Goal: Task Accomplishment & Management: Use online tool/utility

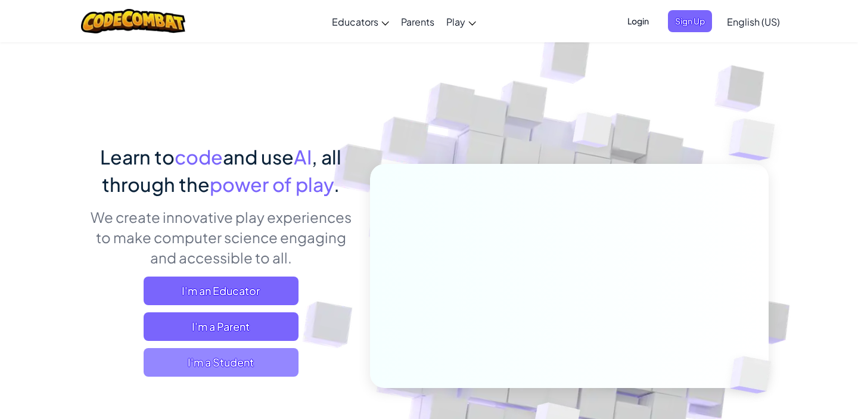
click at [243, 359] on span "I'm a Student" at bounding box center [221, 362] width 155 height 29
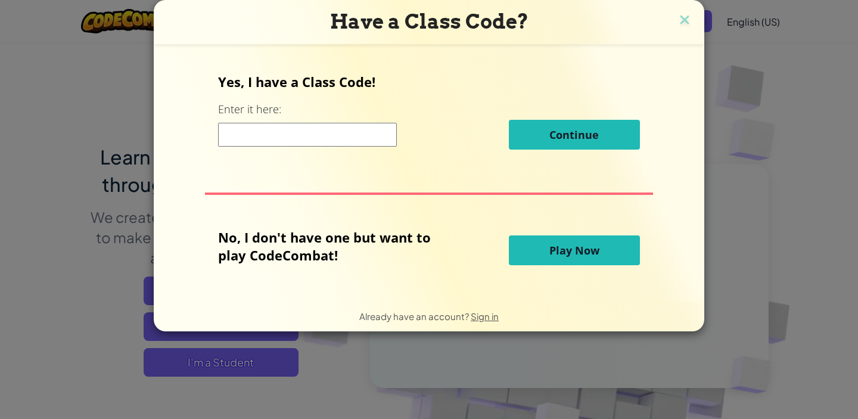
click at [586, 249] on span "Play Now" at bounding box center [575, 250] width 50 height 14
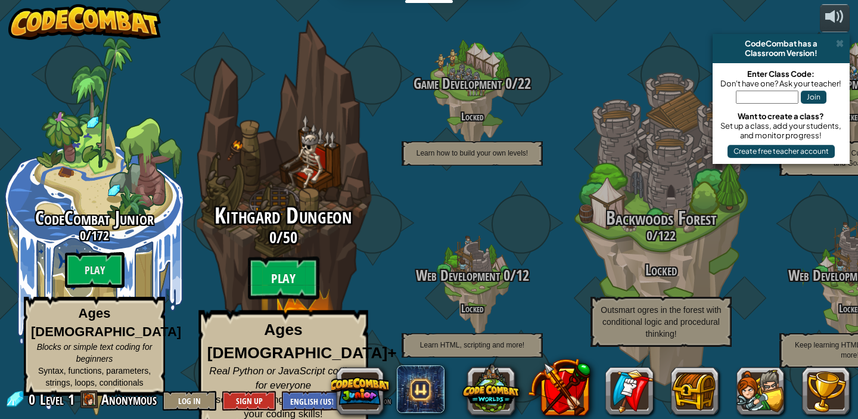
click at [273, 268] on btn "Play" at bounding box center [284, 278] width 72 height 43
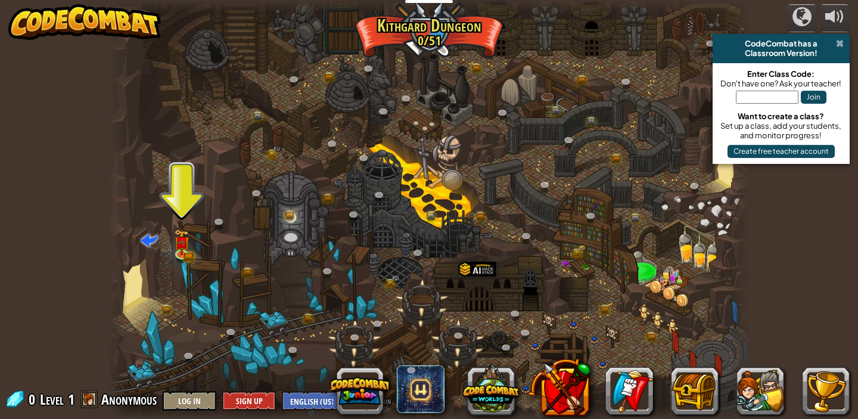
click at [839, 43] on span at bounding box center [840, 44] width 8 height 10
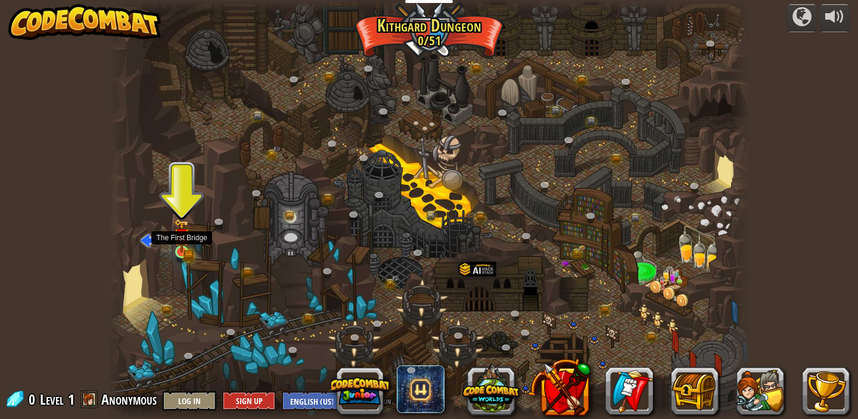
click at [183, 241] on img at bounding box center [182, 236] width 10 height 10
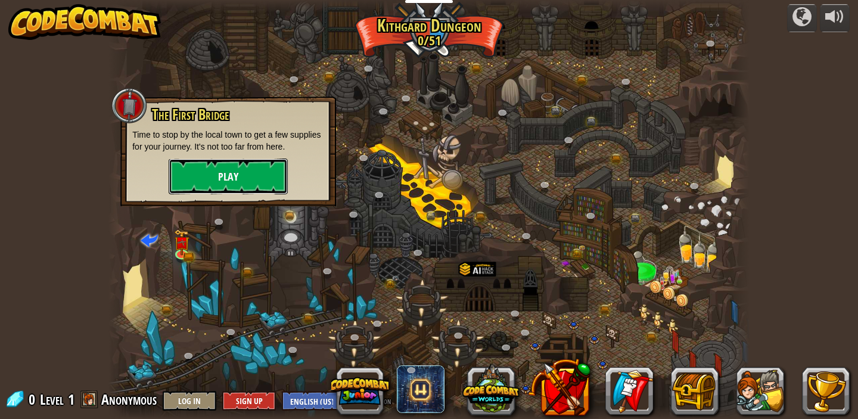
click at [185, 163] on button "Play" at bounding box center [228, 177] width 119 height 36
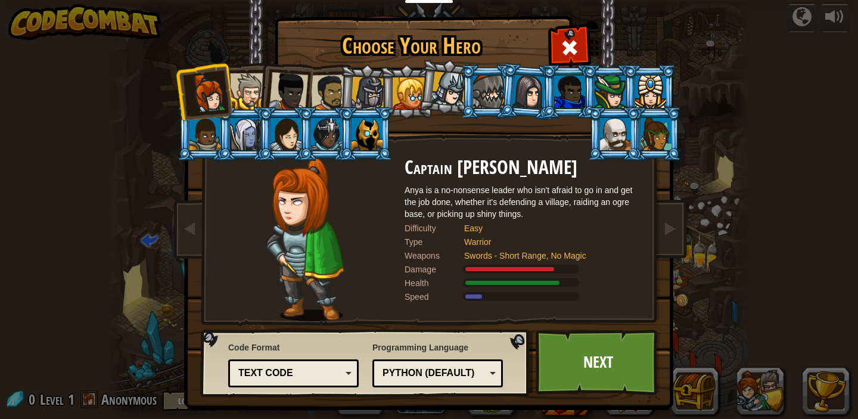
click at [242, 80] on div at bounding box center [248, 91] width 36 height 36
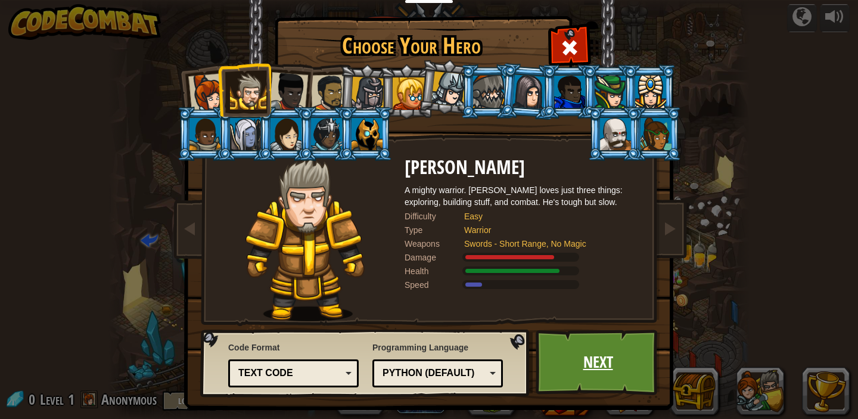
click at [567, 353] on link "Next" at bounding box center [598, 363] width 125 height 66
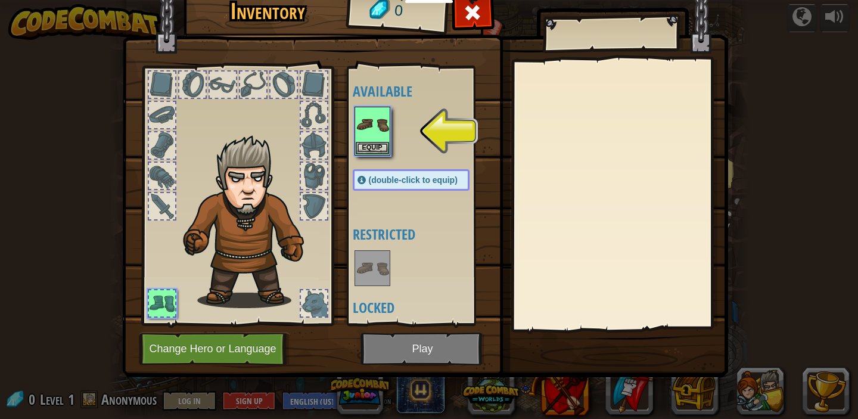
click at [432, 340] on img at bounding box center [425, 161] width 606 height 433
click at [365, 141] on button "Equip" at bounding box center [372, 147] width 33 height 13
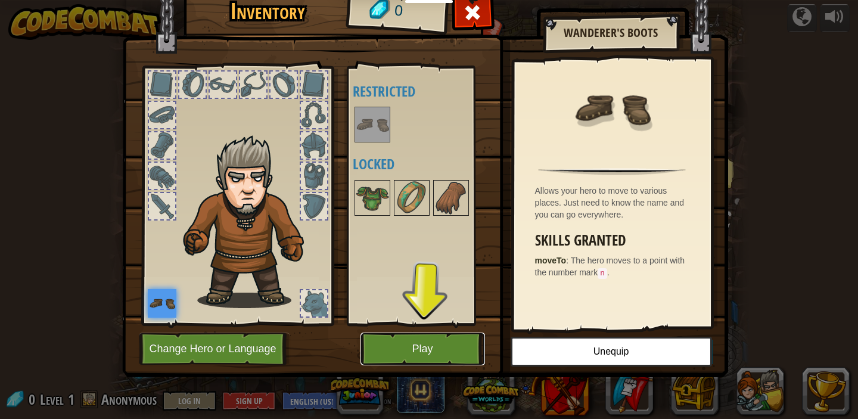
click at [457, 345] on button "Play" at bounding box center [423, 349] width 125 height 33
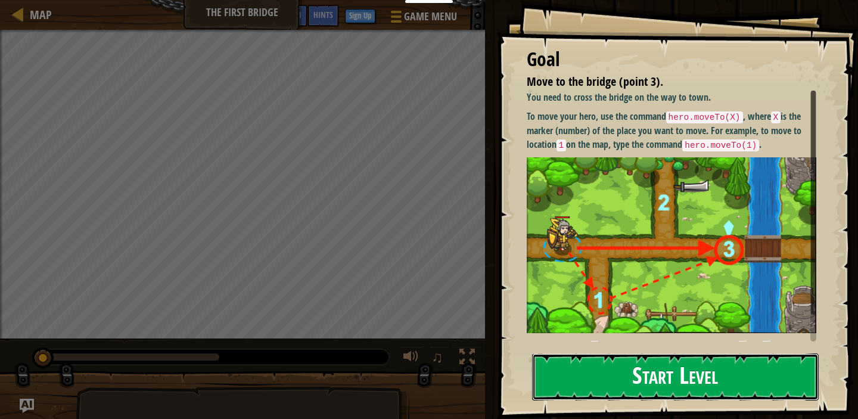
click at [616, 364] on button "Start Level" at bounding box center [675, 376] width 287 height 47
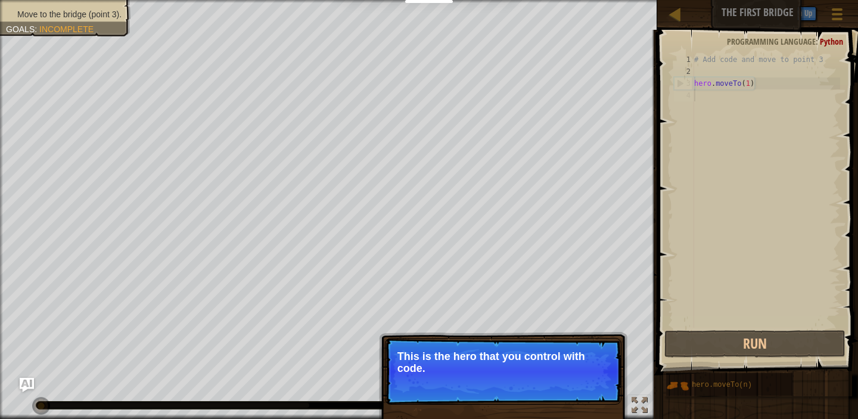
click at [615, 372] on p "Skip (esc) Continue This is the hero that you control with code." at bounding box center [503, 371] width 237 height 67
click at [615, 373] on p "Skip (esc) Continue This is the hero that you control with code." at bounding box center [503, 371] width 237 height 67
click at [595, 383] on button "Continue" at bounding box center [587, 384] width 49 height 15
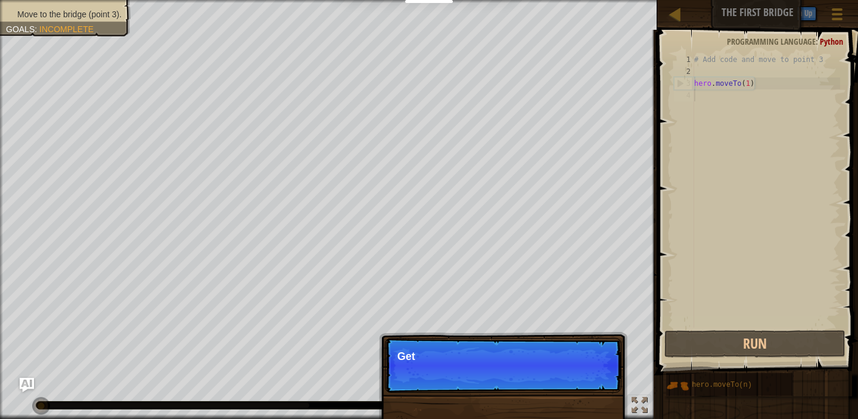
click at [595, 383] on p "Skip (esc) Continue Get" at bounding box center [503, 365] width 237 height 55
click at [595, 383] on p "Skip (esc) Continue Get to the" at bounding box center [503, 365] width 237 height 55
click at [595, 383] on p "Skip (esc) Continue Get to the bridge" at bounding box center [503, 365] width 237 height 55
click at [595, 383] on p "Skip (esc) Continue Get to the bridge by goi" at bounding box center [503, 365] width 237 height 55
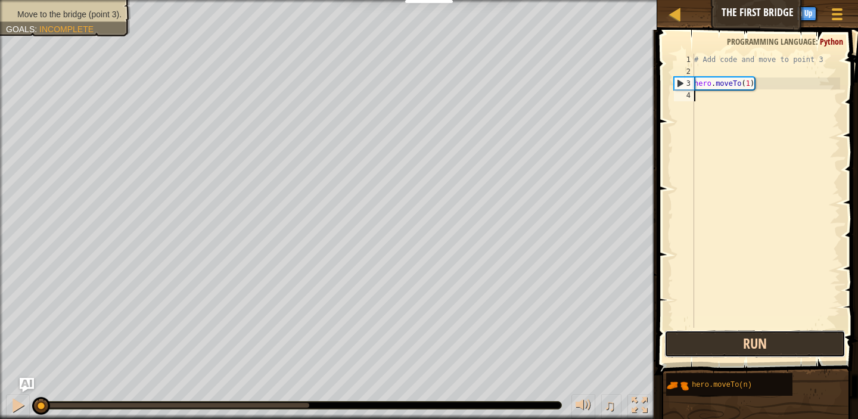
click at [695, 349] on button "Run" at bounding box center [755, 343] width 181 height 27
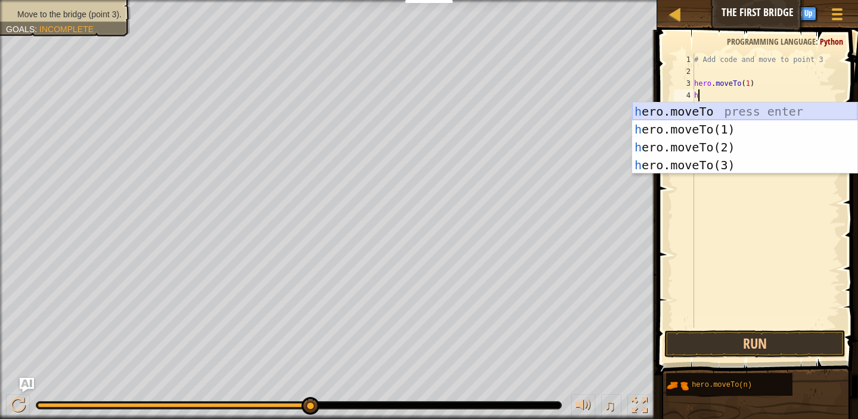
click at [703, 109] on div "h ero.moveTo press enter h ero.moveTo(1) press enter h ero.moveTo(2) press ente…" at bounding box center [744, 156] width 225 height 107
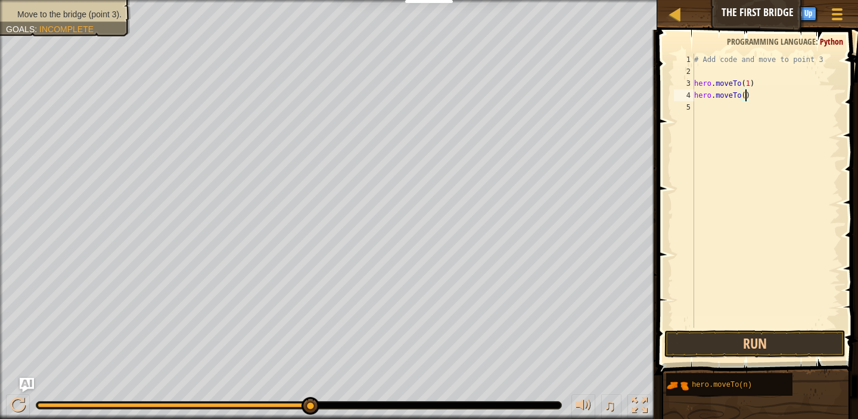
scroll to position [5, 4]
click at [766, 345] on button "Run" at bounding box center [755, 343] width 181 height 27
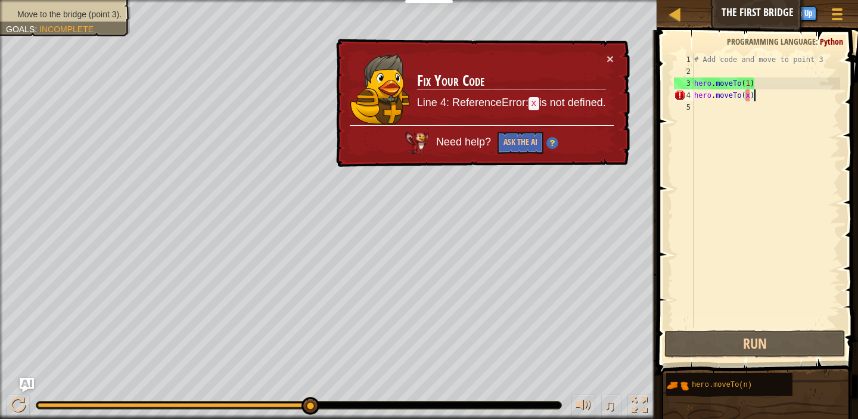
click at [755, 95] on div "# Add code and move to point 3 hero . moveTo ( 1 ) hero . moveTo ( x )" at bounding box center [766, 203] width 148 height 298
click at [750, 95] on div "# Add code and move to point 3 hero . moveTo ( 1 ) hero . moveTo ( x )" at bounding box center [766, 203] width 148 height 298
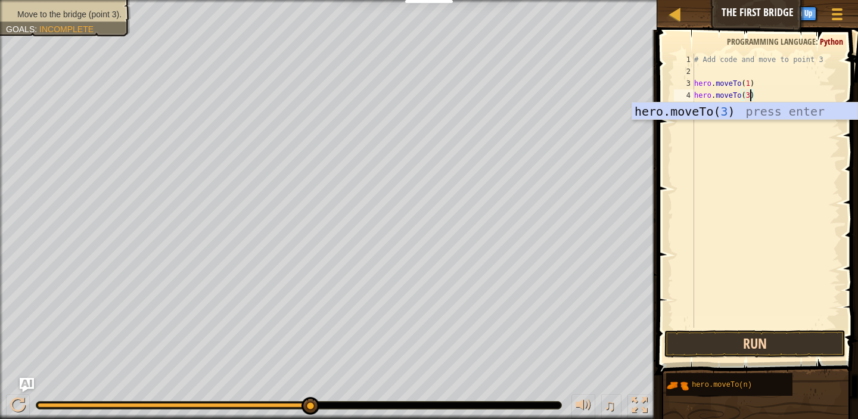
type textarea "hero.moveTo(3)"
click at [752, 348] on button "Run" at bounding box center [755, 343] width 181 height 27
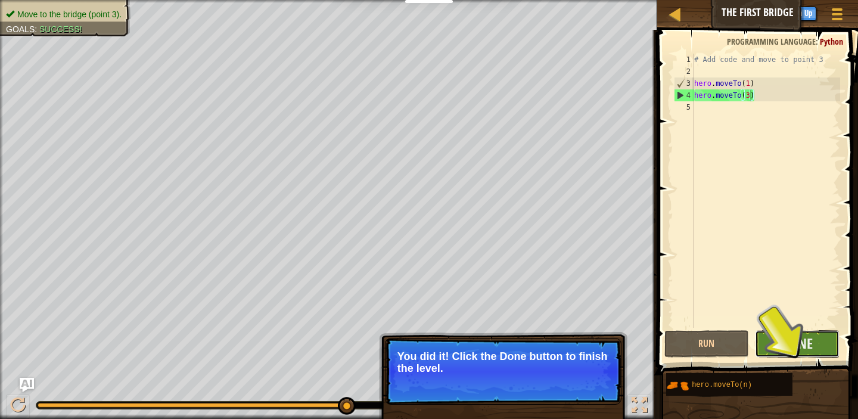
click at [808, 333] on button "Done" at bounding box center [797, 343] width 85 height 27
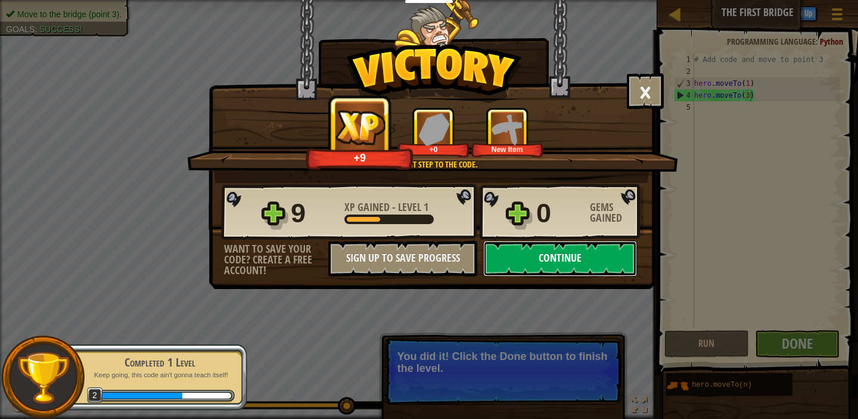
click at [588, 244] on button "Continue" at bounding box center [560, 259] width 154 height 36
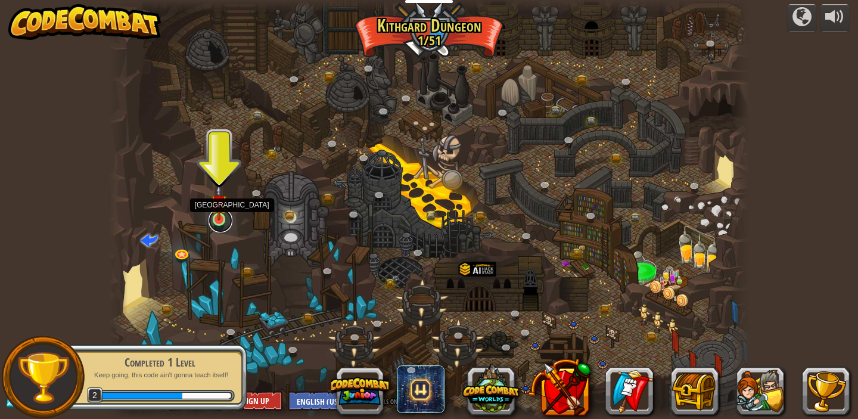
click at [216, 222] on link at bounding box center [221, 221] width 24 height 24
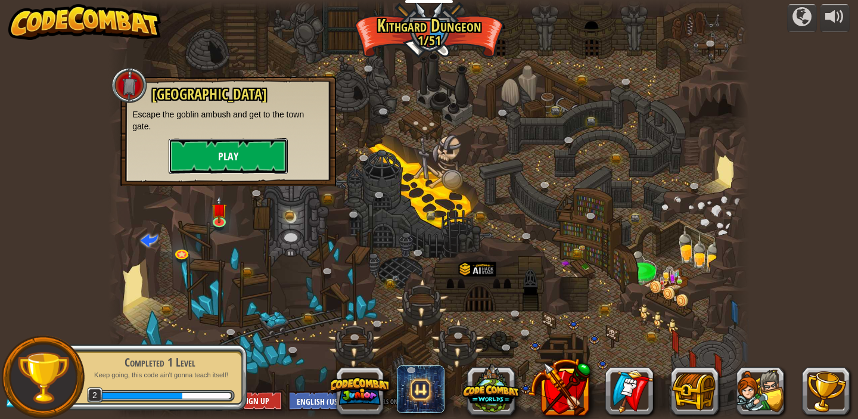
click at [235, 144] on button "Play" at bounding box center [228, 156] width 119 height 36
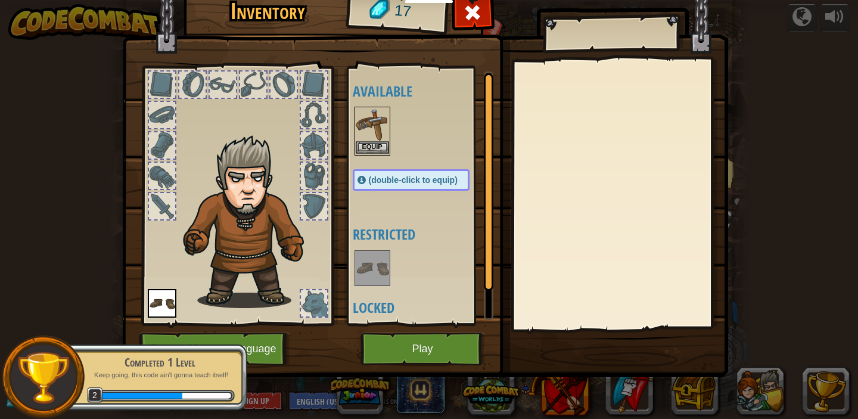
click at [378, 140] on img at bounding box center [372, 124] width 33 height 33
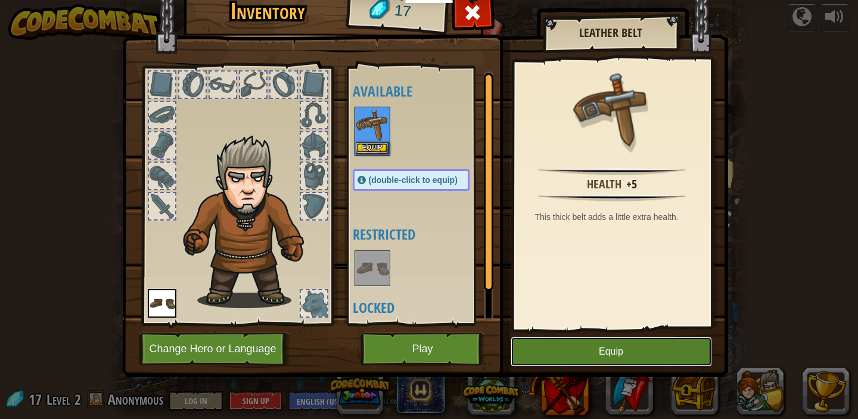
click at [571, 358] on button "Equip" at bounding box center [611, 352] width 201 height 30
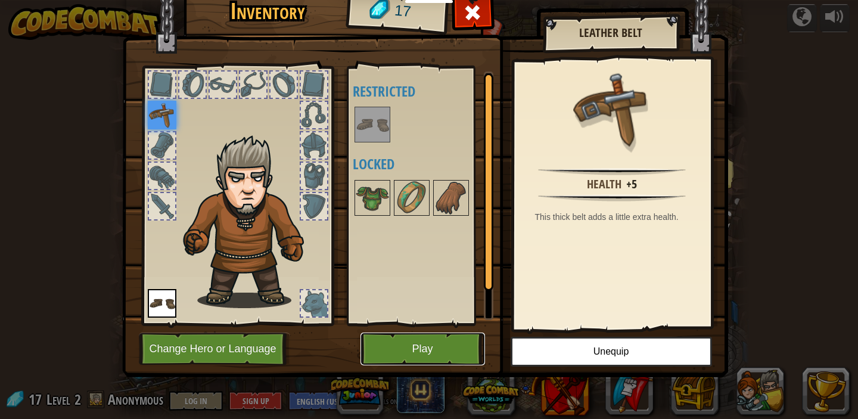
click at [452, 353] on button "Play" at bounding box center [423, 349] width 125 height 33
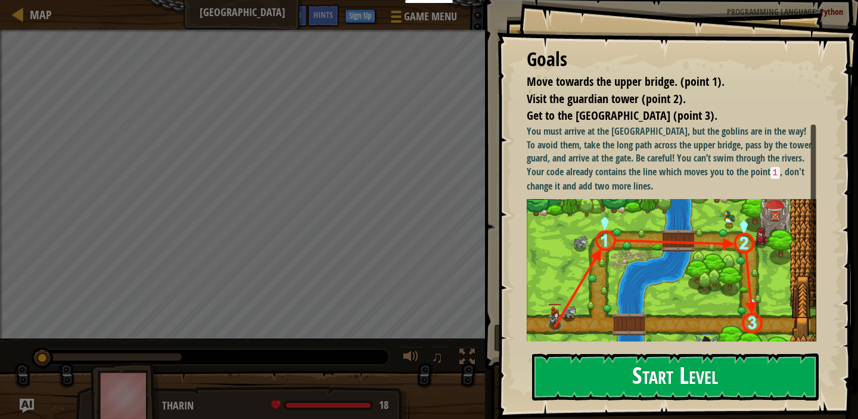
click at [604, 380] on button "Start Level" at bounding box center [675, 376] width 287 height 47
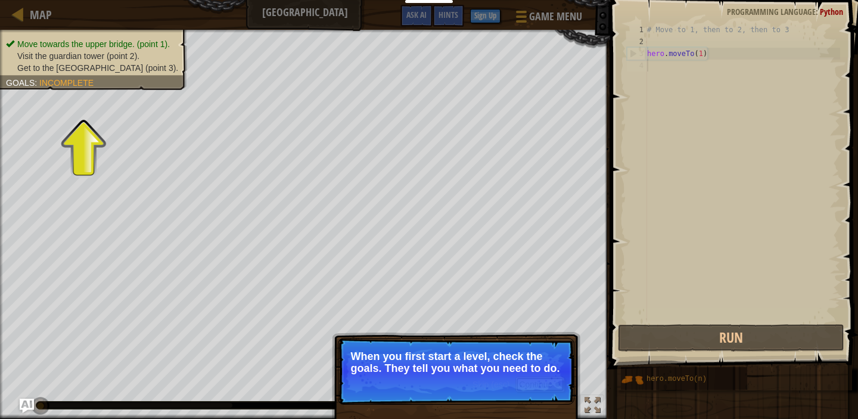
click at [525, 380] on button "Continue" at bounding box center [540, 384] width 49 height 15
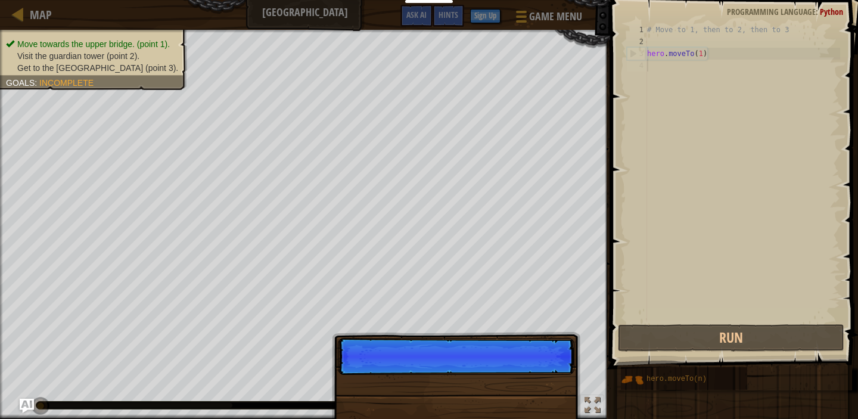
scroll to position [5, 0]
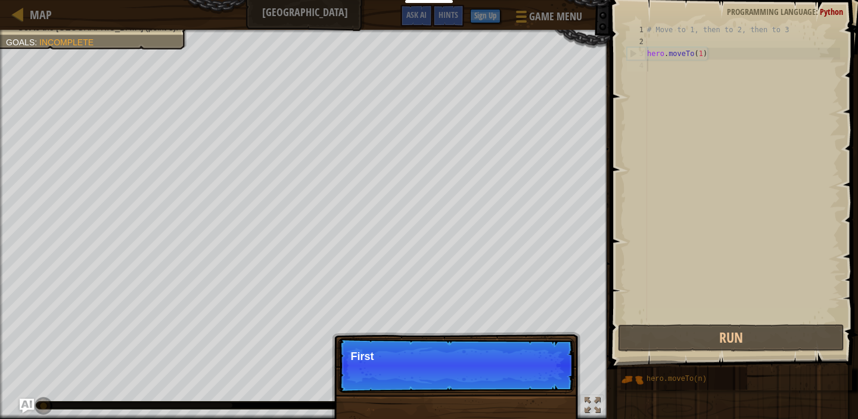
click at [489, 375] on p "Skip (esc) Continue First" at bounding box center [456, 365] width 237 height 55
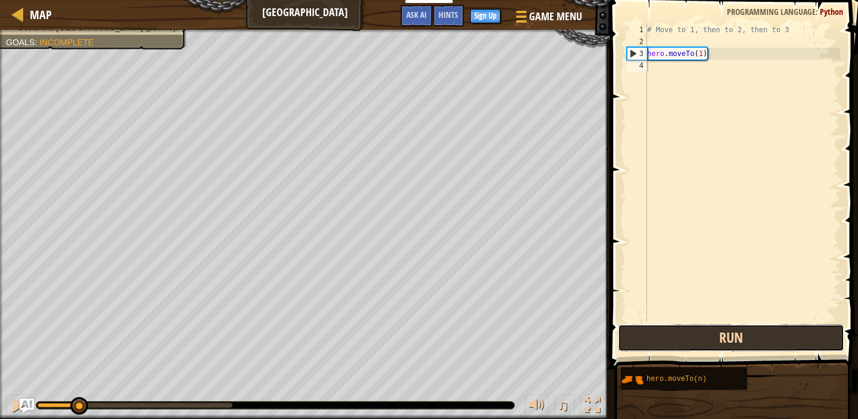
click at [671, 337] on button "Run" at bounding box center [731, 337] width 227 height 27
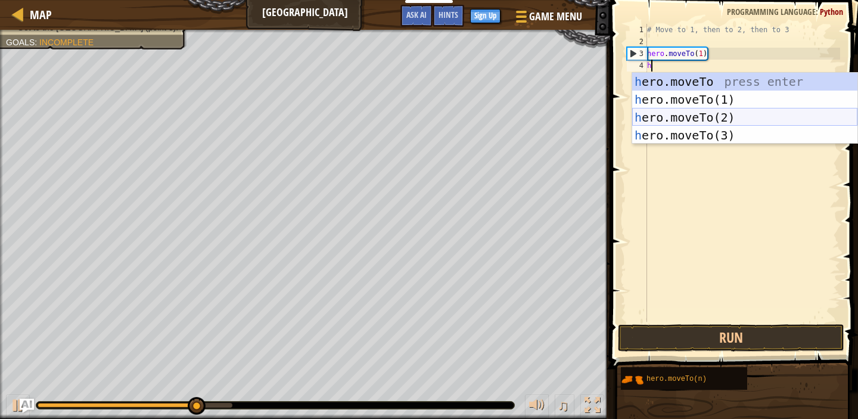
click at [746, 117] on div "h ero.moveTo press enter h ero.moveTo(1) press enter h ero.moveTo(2) press ente…" at bounding box center [744, 126] width 225 height 107
type textarea "hero.moveTo(2)"
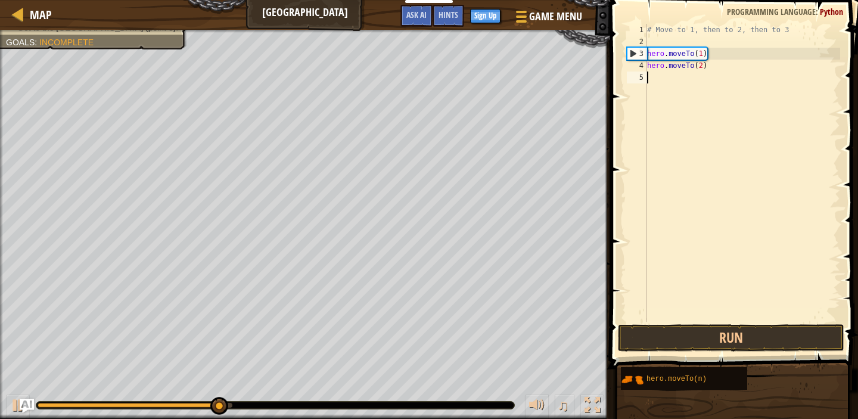
click at [657, 76] on div "# Move to 1, then to 2, then to 3 hero . moveTo ( 1 ) hero . moveTo ( 2 )" at bounding box center [743, 185] width 196 height 322
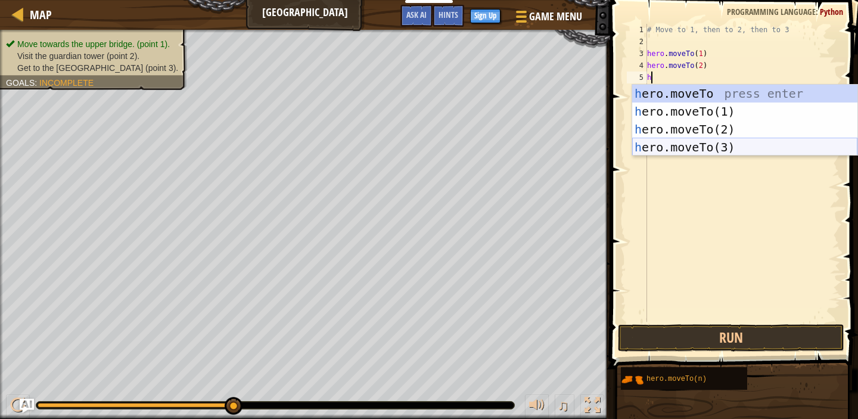
click at [720, 147] on div "h ero.moveTo press enter h ero.moveTo(1) press enter h ero.moveTo(2) press ente…" at bounding box center [744, 138] width 225 height 107
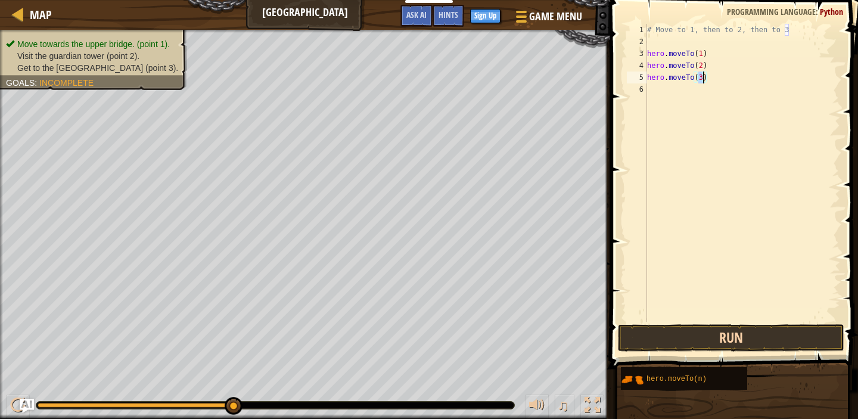
type textarea "hero.moveTo(3)"
click at [730, 349] on button "Run" at bounding box center [731, 337] width 227 height 27
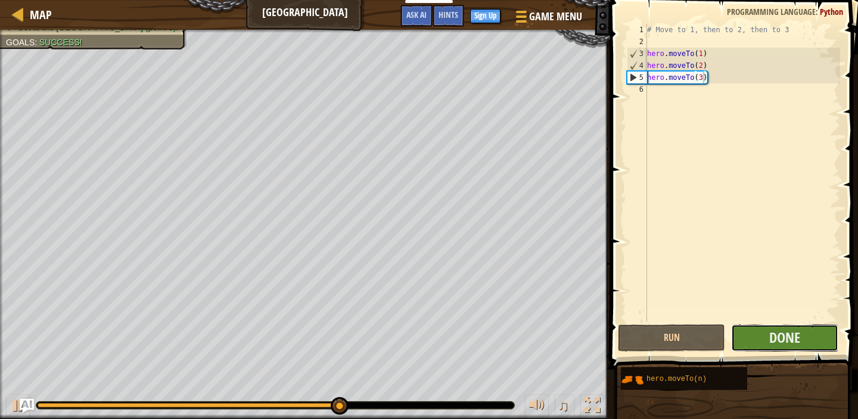
click at [805, 328] on button "Done" at bounding box center [784, 337] width 107 height 27
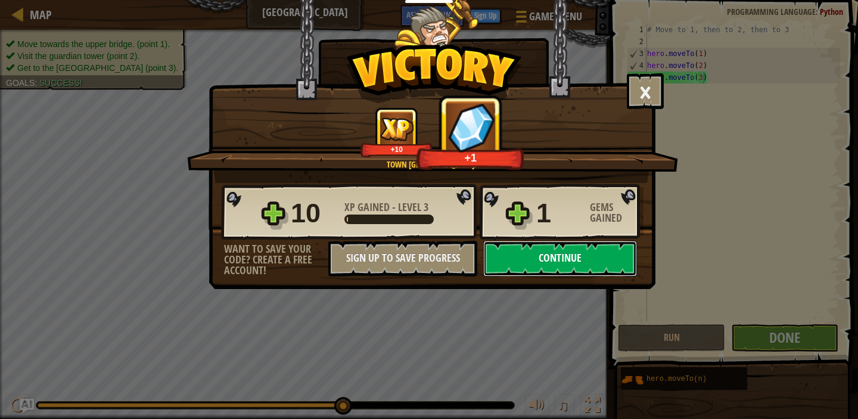
click at [572, 261] on button "Continue" at bounding box center [560, 259] width 154 height 36
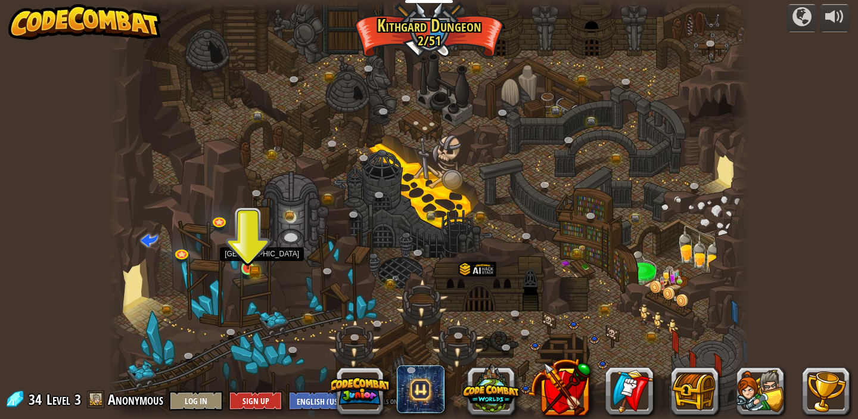
click at [249, 262] on img at bounding box center [247, 252] width 15 height 35
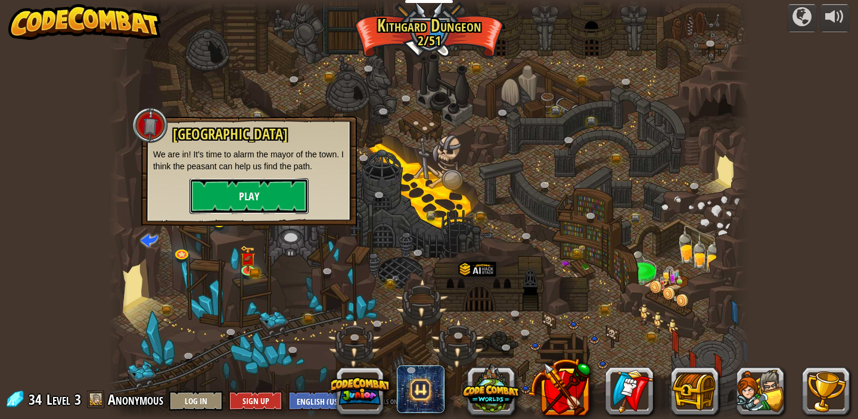
click at [252, 203] on button "Play" at bounding box center [249, 196] width 119 height 36
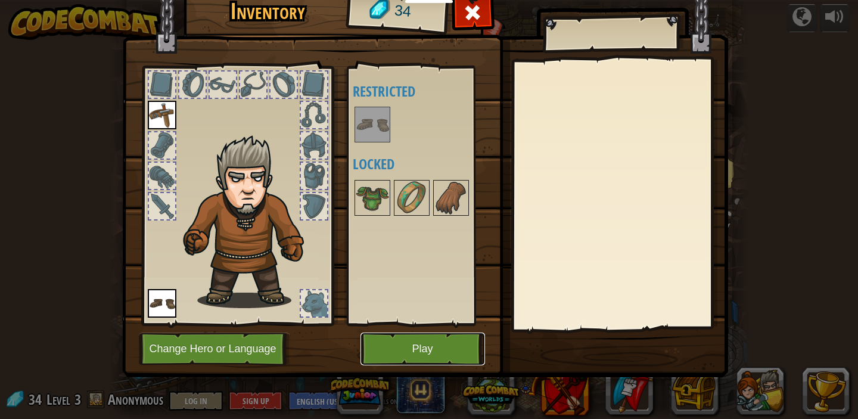
click at [411, 334] on button "Play" at bounding box center [423, 349] width 125 height 33
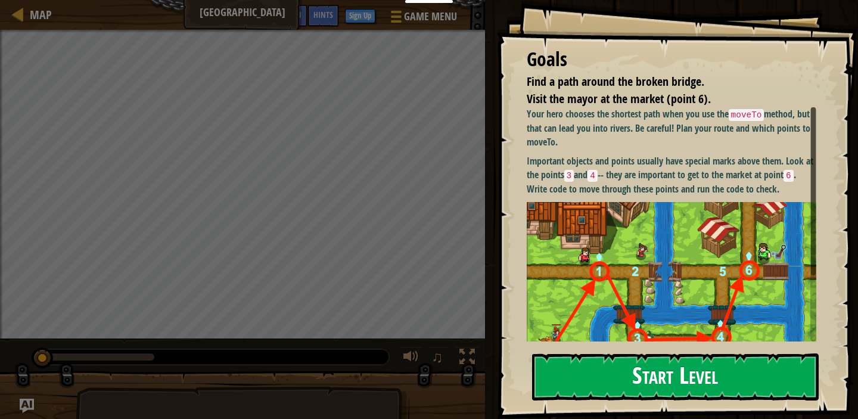
click at [666, 368] on button "Start Level" at bounding box center [675, 376] width 287 height 47
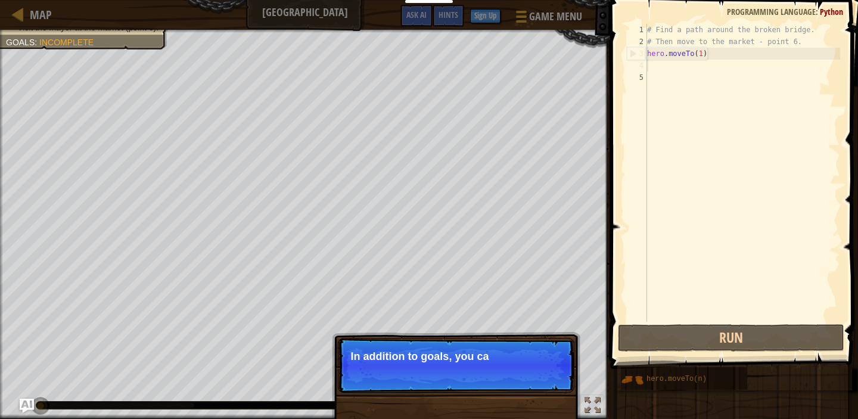
click at [649, 66] on div "# Find a path around the broken bridge. # Then move to the market - point 6. he…" at bounding box center [743, 185] width 196 height 322
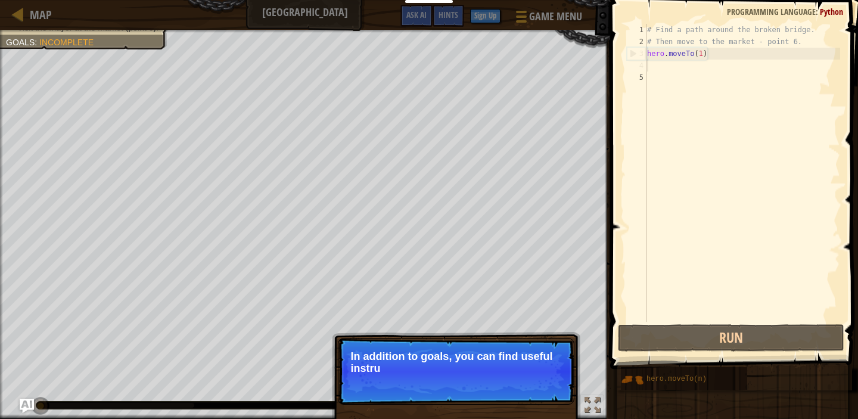
click at [649, 66] on div "# Find a path around the broken bridge. # Then move to the market - point 6. he…" at bounding box center [743, 185] width 196 height 322
click at [660, 76] on div "# Find a path around the broken bridge. # Then move to the market - point 6. he…" at bounding box center [743, 185] width 196 height 322
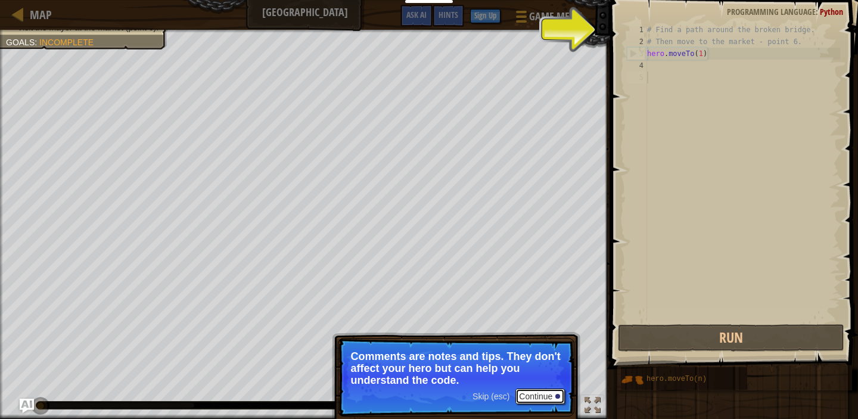
click at [537, 393] on button "Continue" at bounding box center [540, 396] width 49 height 15
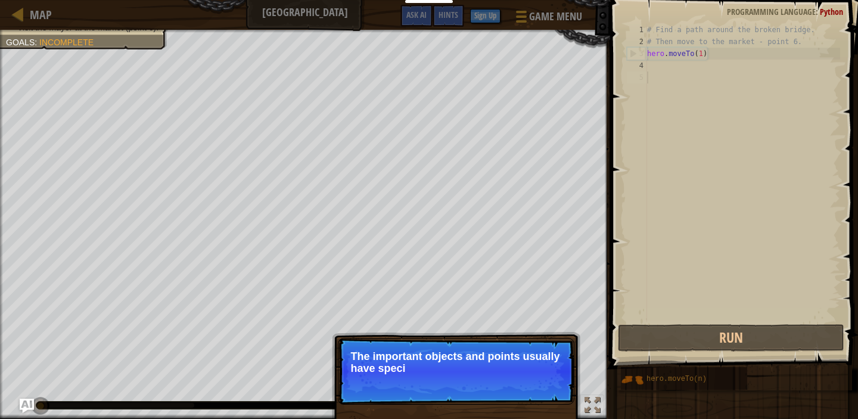
click at [545, 334] on div "Skip (esc) Continue The important objects and points usually have speci" at bounding box center [456, 420] width 249 height 176
click at [545, 336] on div "Skip (esc) Continue The important objects and points usually have special marks…" at bounding box center [456, 420] width 249 height 176
click at [545, 342] on p "Skip (esc) Continue The important objects and points usually have special marks…" at bounding box center [456, 371] width 237 height 67
click at [545, 352] on p "The important objects and points usually have special marks above them." at bounding box center [456, 362] width 212 height 24
click at [546, 377] on button "Continue" at bounding box center [540, 384] width 49 height 15
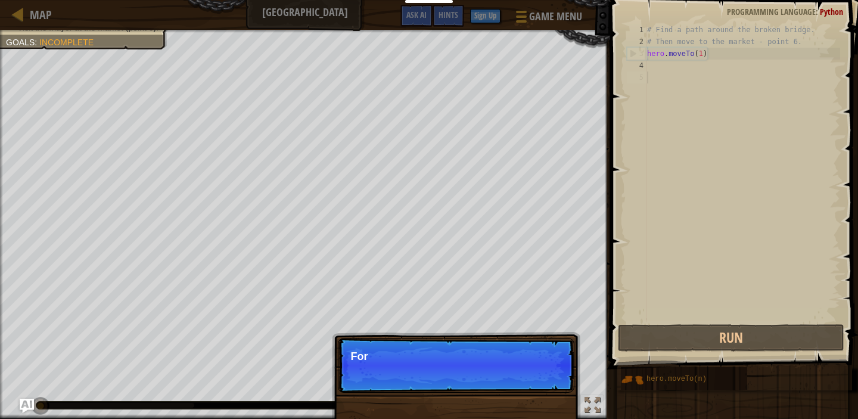
click at [546, 376] on p "Skip (esc) Continue For" at bounding box center [456, 365] width 237 height 55
click at [546, 377] on p "Skip (esc) Continue For more i" at bounding box center [456, 365] width 237 height 55
click at [546, 383] on p "Skip (esc) Continue For more informat" at bounding box center [456, 365] width 237 height 55
click at [546, 383] on p "Skip (esc) Continue For more information, r" at bounding box center [456, 365] width 237 height 55
click at [546, 383] on p "Skip (esc) Continue For more information, read the" at bounding box center [456, 365] width 237 height 55
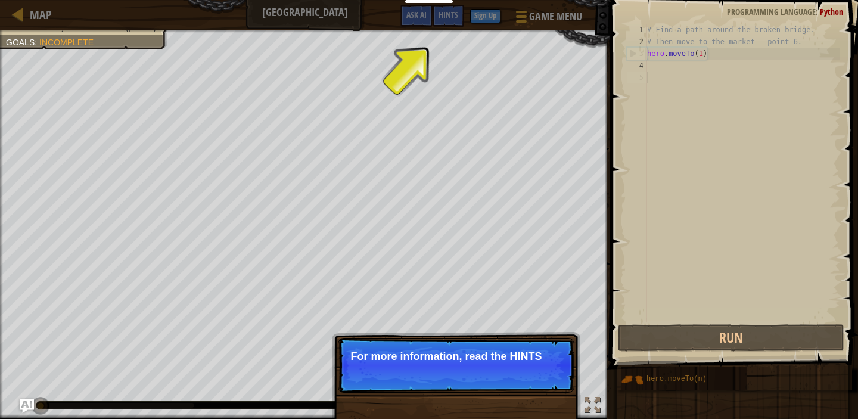
click at [546, 399] on div "Skip (esc) Continue For more information, read the HINTS" at bounding box center [456, 426] width 249 height 176
click at [546, 399] on div "Skip (esc) Continue For more information, read the HINTS." at bounding box center [456, 426] width 249 height 176
click at [546, 415] on div "Skip (esc) Continue For more information, read the HINTS." at bounding box center [456, 426] width 249 height 176
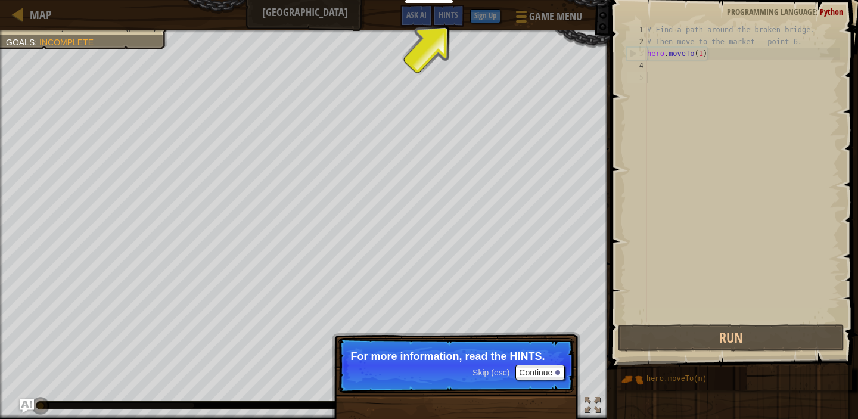
click at [556, 362] on p "For more information, read the HINTS." at bounding box center [456, 356] width 212 height 12
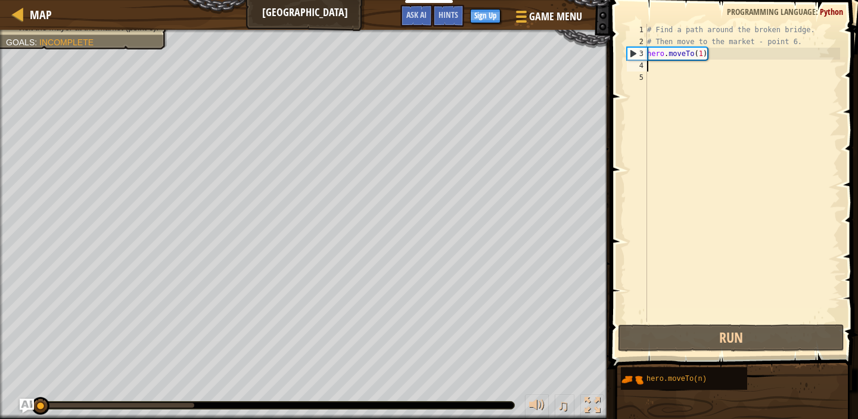
click at [657, 64] on div "# Find a path around the broken bridge. # Then move to the market - point 6. he…" at bounding box center [743, 185] width 196 height 322
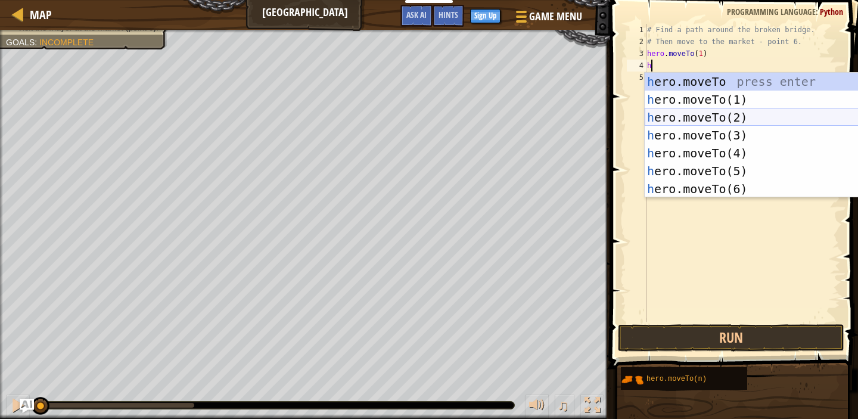
click at [702, 114] on div "h ero.moveTo press enter h ero.moveTo(1) press enter h ero.moveTo(2) press ente…" at bounding box center [757, 153] width 225 height 161
type textarea "hero.moveTo(2)"
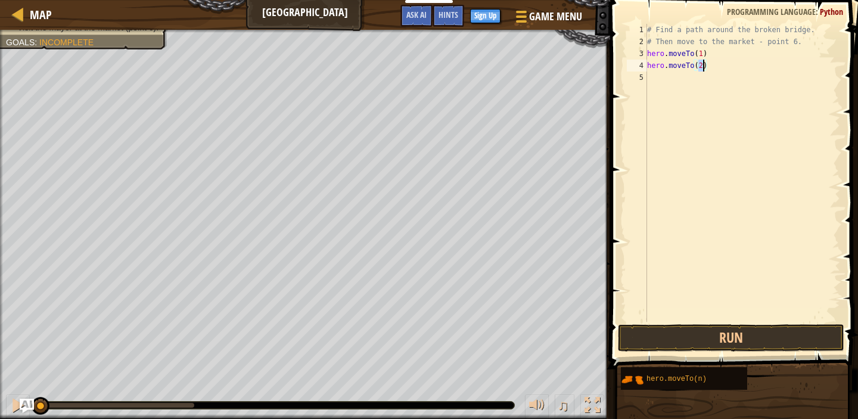
click at [675, 80] on div "# Find a path around the broken bridge. # Then move to the market - point 6. he…" at bounding box center [743, 185] width 196 height 322
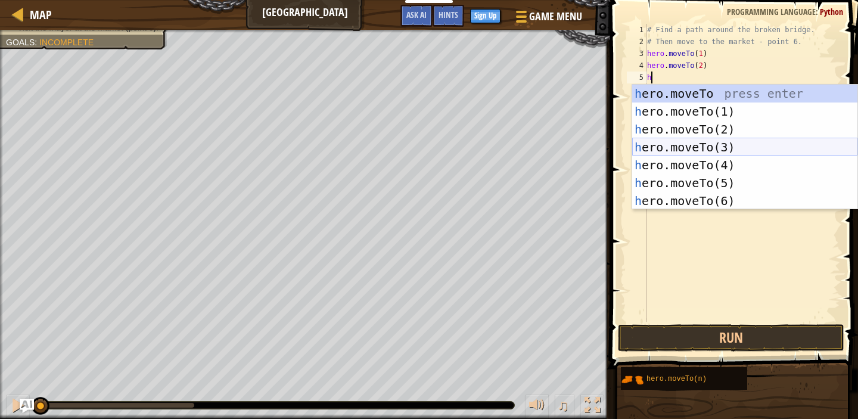
click at [722, 139] on div "h ero.moveTo press enter h ero.moveTo(1) press enter h ero.moveTo(2) press ente…" at bounding box center [744, 165] width 225 height 161
type textarea "hero.moveTo(3)"
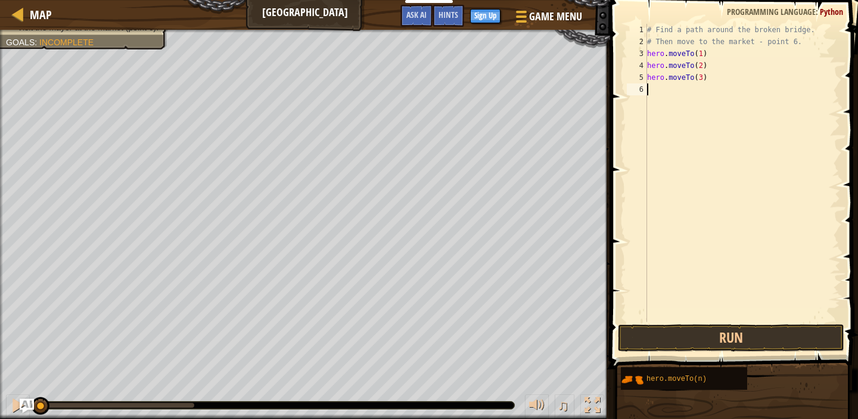
click at [683, 84] on div "# Find a path around the broken bridge. # Then move to the market - point 6. he…" at bounding box center [743, 185] width 196 height 322
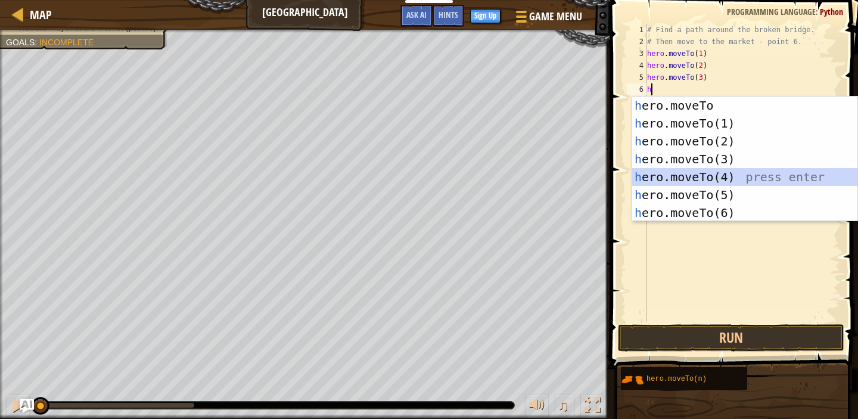
click at [722, 171] on div "h ero.moveTo press enter h ero.moveTo(1) press enter h ero.moveTo(2) press ente…" at bounding box center [744, 177] width 225 height 161
type textarea "hero.moveTo(4)"
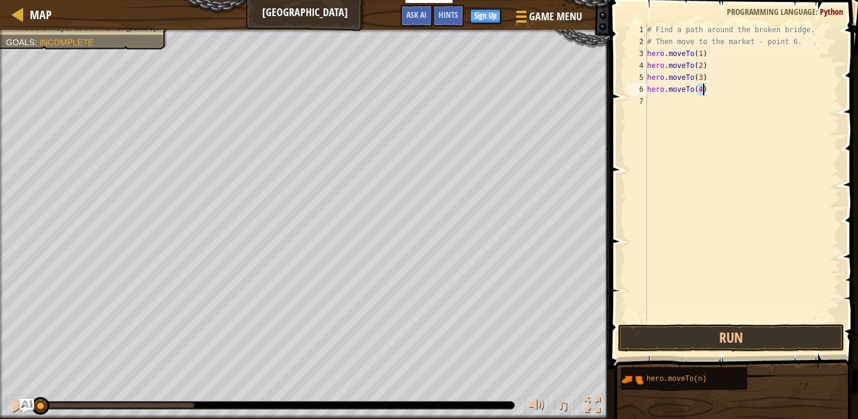
click at [680, 117] on div "# Find a path around the broken bridge. # Then move to the market - point 6. he…" at bounding box center [743, 185] width 196 height 322
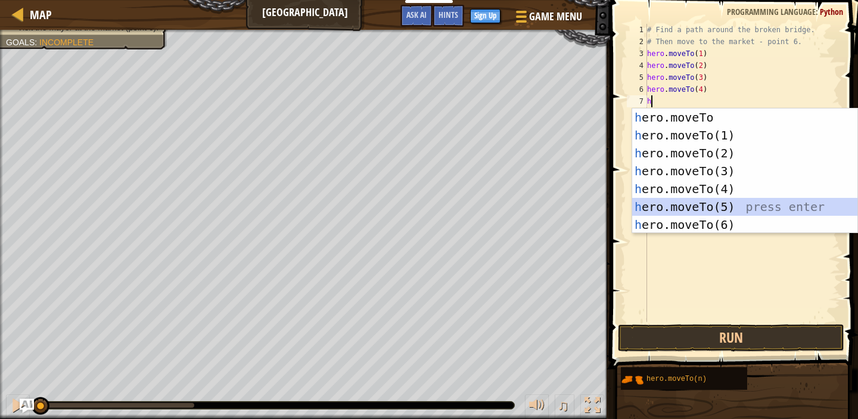
click at [734, 208] on div "h ero.moveTo press enter h ero.moveTo(1) press enter h ero.moveTo(2) press ente…" at bounding box center [744, 188] width 225 height 161
type textarea "hero.moveTo(5)"
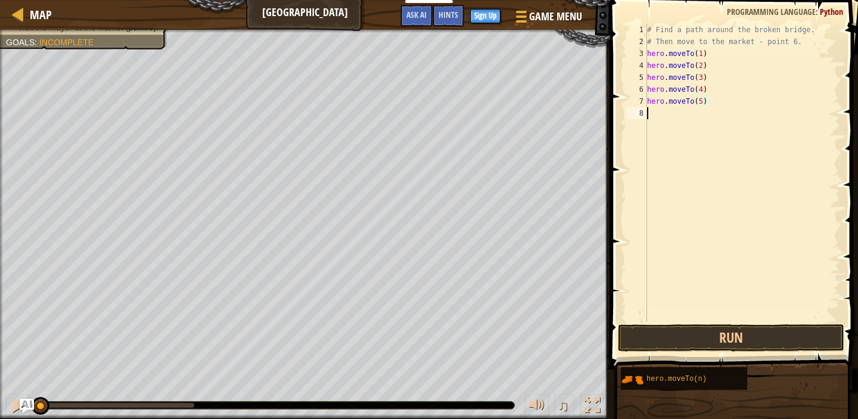
click at [664, 113] on div "# Find a path around the broken bridge. # Then move to the market - point 6. he…" at bounding box center [743, 185] width 196 height 322
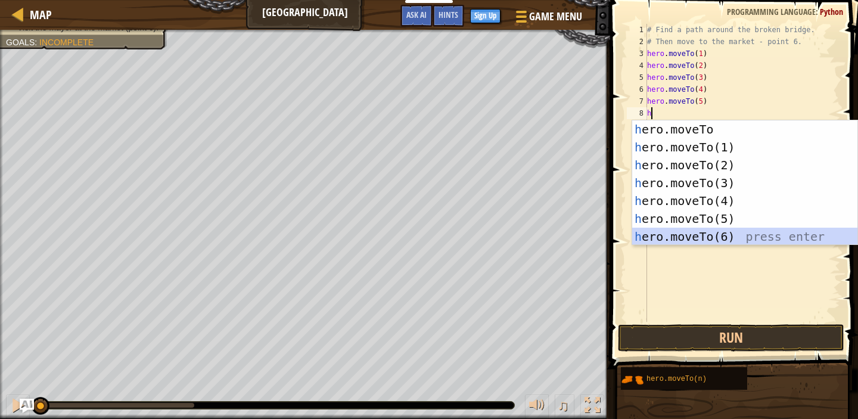
click at [737, 236] on div "h ero.moveTo press enter h ero.moveTo(1) press enter h ero.moveTo(2) press ente…" at bounding box center [744, 200] width 225 height 161
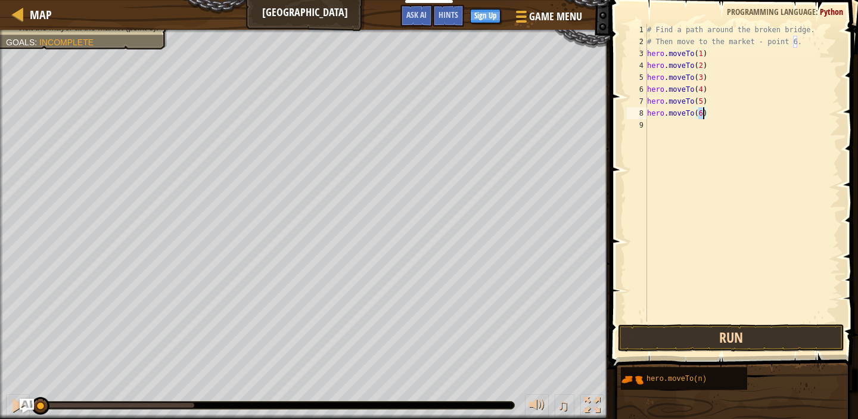
type textarea "hero.moveTo(6)"
click at [719, 338] on button "Run" at bounding box center [731, 337] width 227 height 27
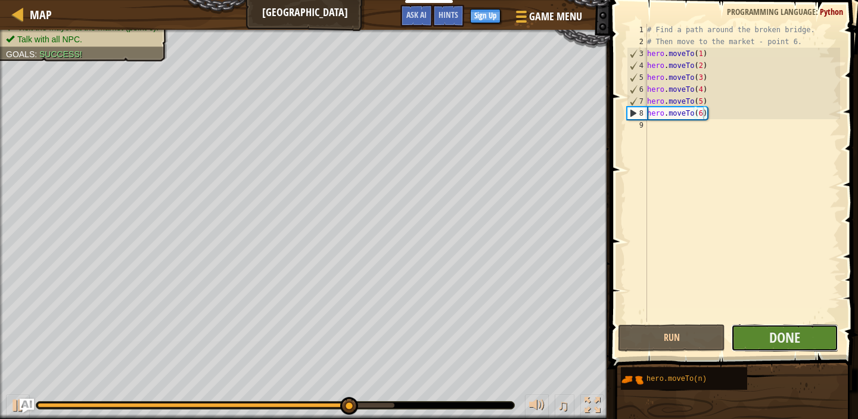
click at [743, 328] on button "Done" at bounding box center [784, 337] width 107 height 27
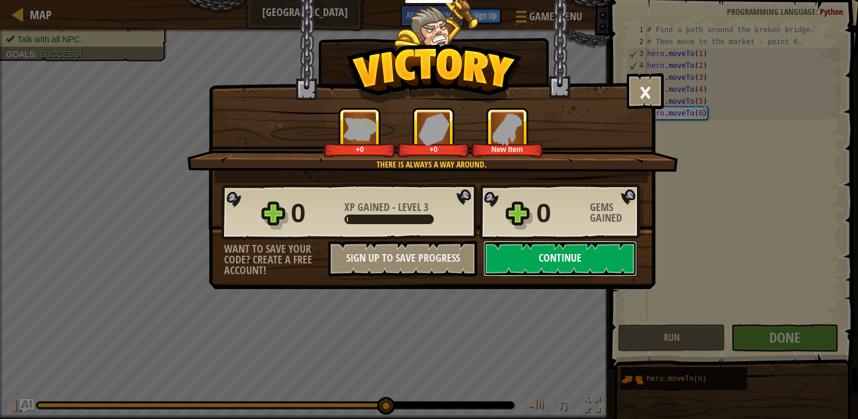
click at [597, 246] on button "Continue" at bounding box center [560, 259] width 154 height 36
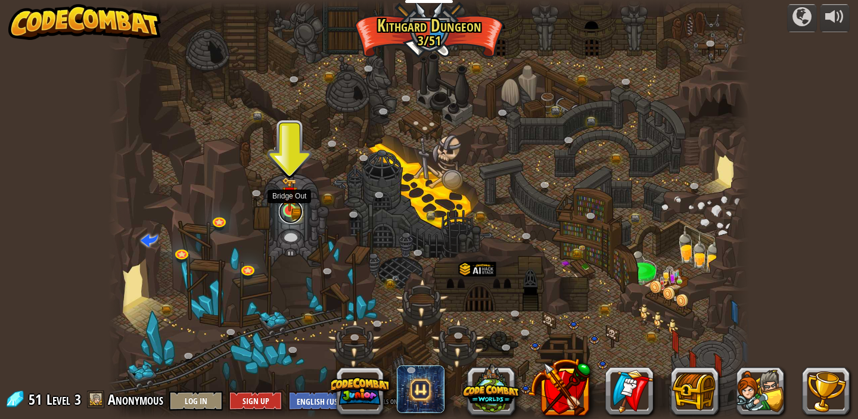
click at [298, 211] on link at bounding box center [291, 212] width 24 height 24
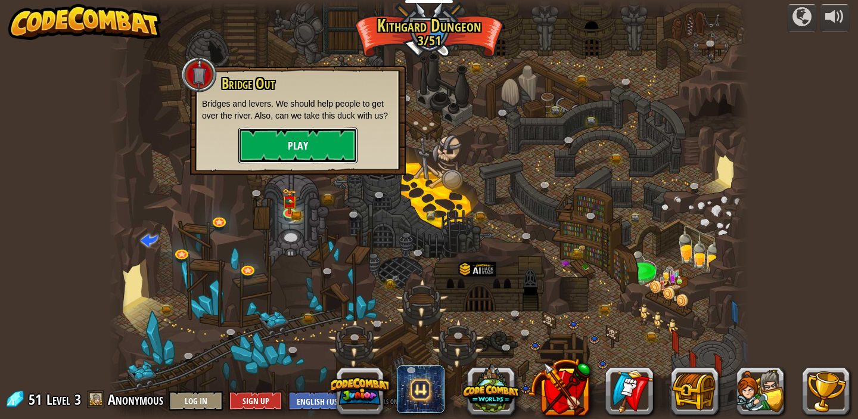
click at [274, 135] on button "Play" at bounding box center [297, 146] width 119 height 36
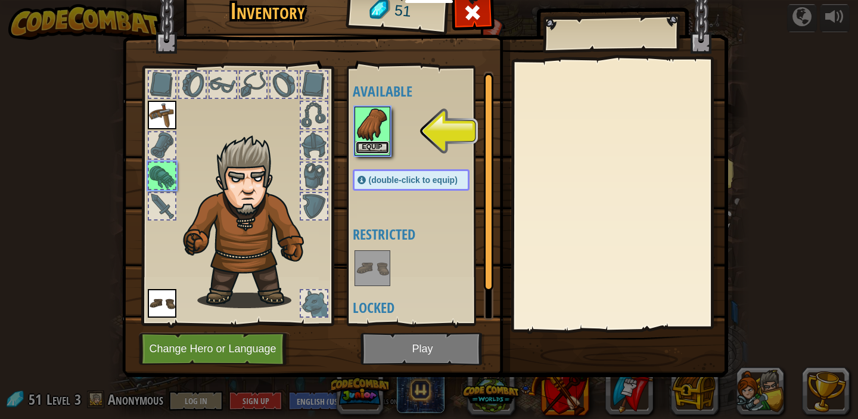
click at [380, 142] on button "Equip" at bounding box center [372, 147] width 33 height 13
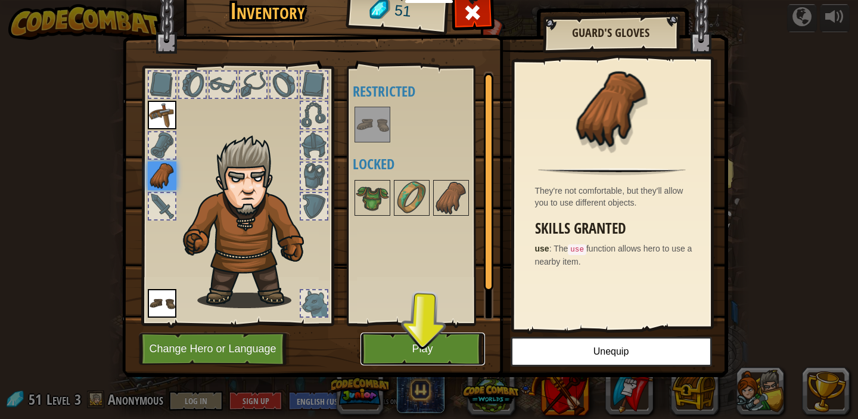
click at [410, 352] on button "Play" at bounding box center [423, 349] width 125 height 33
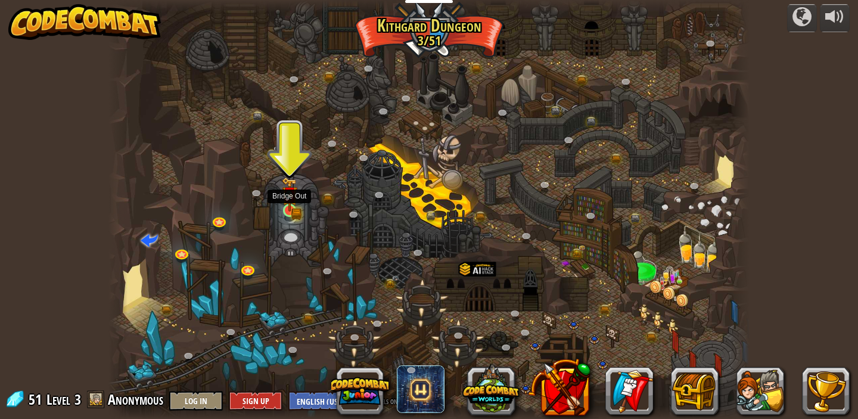
click at [287, 209] on img at bounding box center [289, 194] width 15 height 35
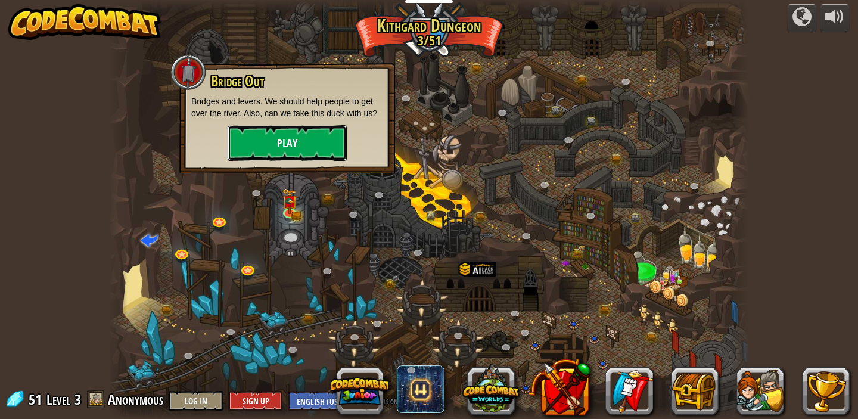
click at [303, 139] on button "Play" at bounding box center [287, 143] width 119 height 36
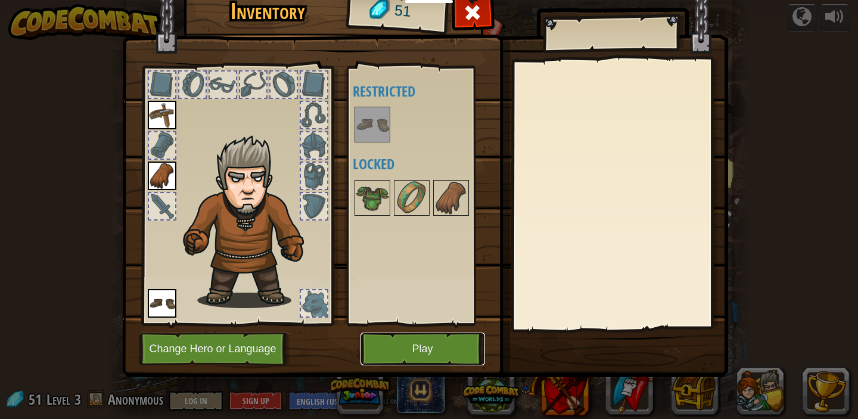
click at [396, 346] on button "Play" at bounding box center [423, 349] width 125 height 33
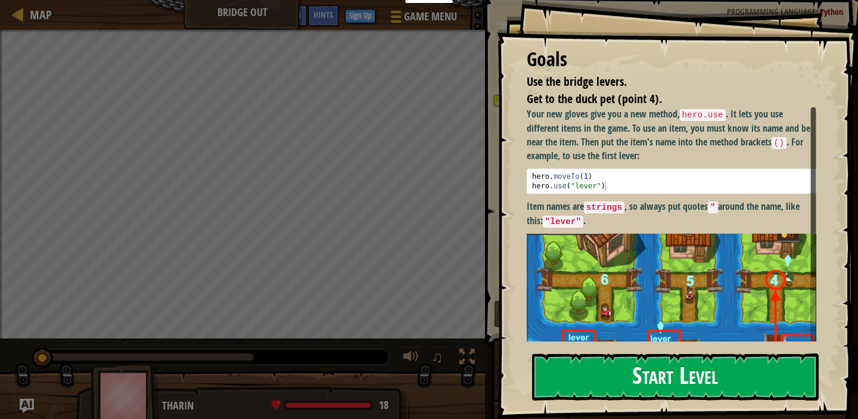
click at [575, 376] on button "Start Level" at bounding box center [675, 376] width 287 height 47
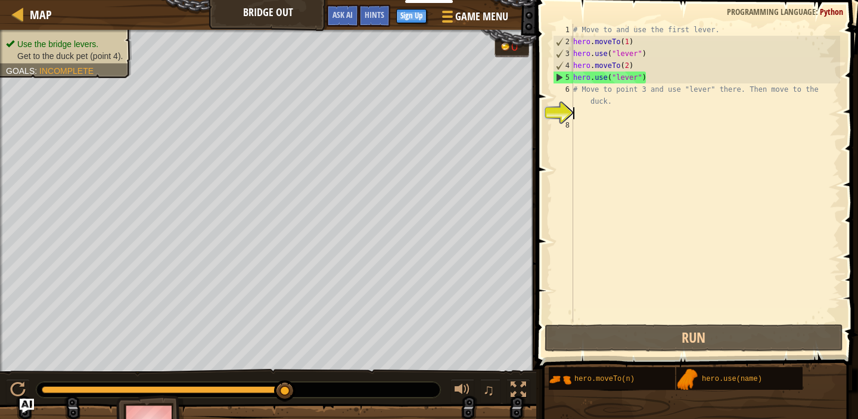
click at [590, 111] on div "# Move to and use the first lever. hero . moveTo ( 1 ) hero . use ( "lever" ) h…" at bounding box center [705, 185] width 269 height 322
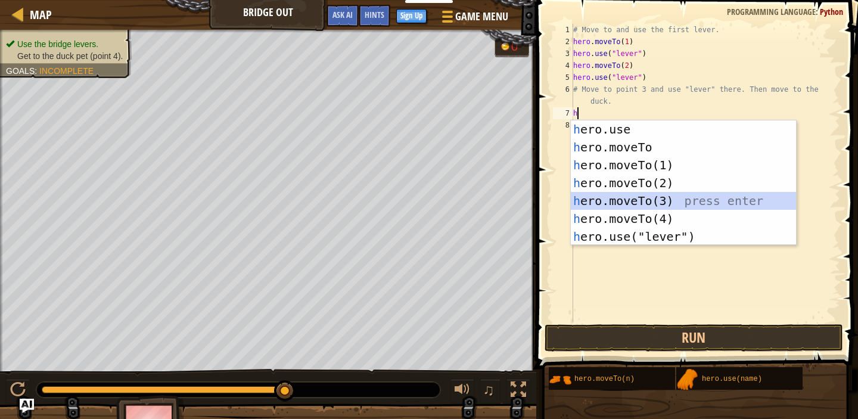
click at [612, 196] on div "h ero.use press enter h ero.moveTo press enter h ero.moveTo(1) press enter h er…" at bounding box center [683, 200] width 225 height 161
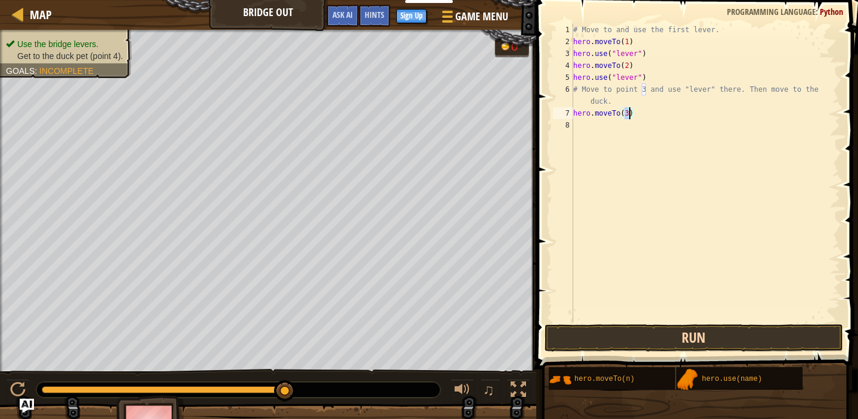
type textarea "hero.moveTo(3)"
click at [600, 337] on button "Run" at bounding box center [694, 337] width 299 height 27
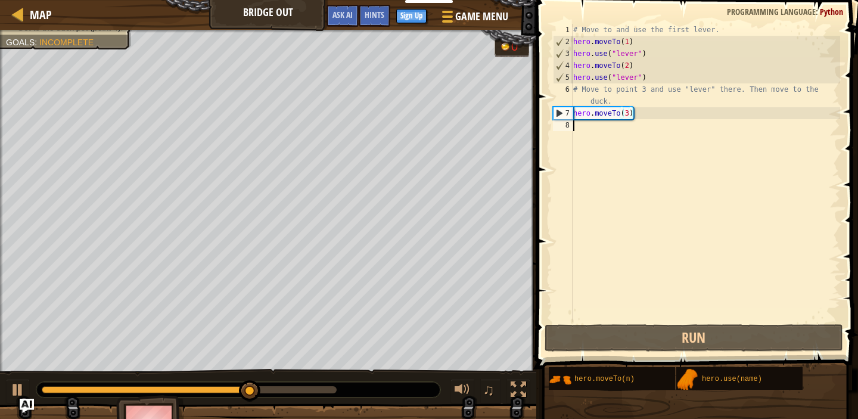
click at [587, 131] on div "# Move to and use the first lever. hero . moveTo ( 1 ) hero . use ( "lever" ) h…" at bounding box center [705, 185] width 269 height 322
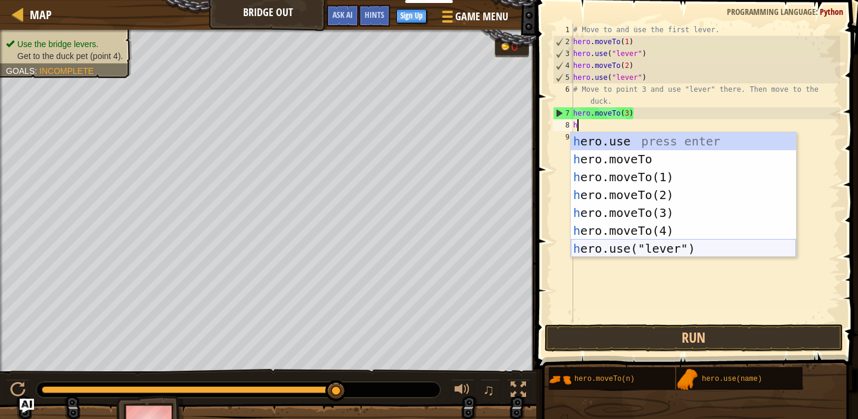
click at [649, 249] on div "h ero.use press enter h ero.moveTo press enter h ero.moveTo(1) press enter h er…" at bounding box center [683, 212] width 225 height 161
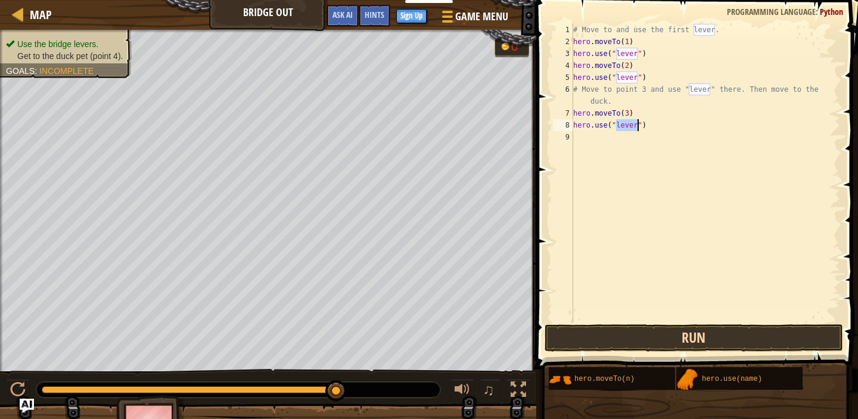
type textarea "hero.use("lever")"
click at [659, 345] on button "Run" at bounding box center [694, 337] width 299 height 27
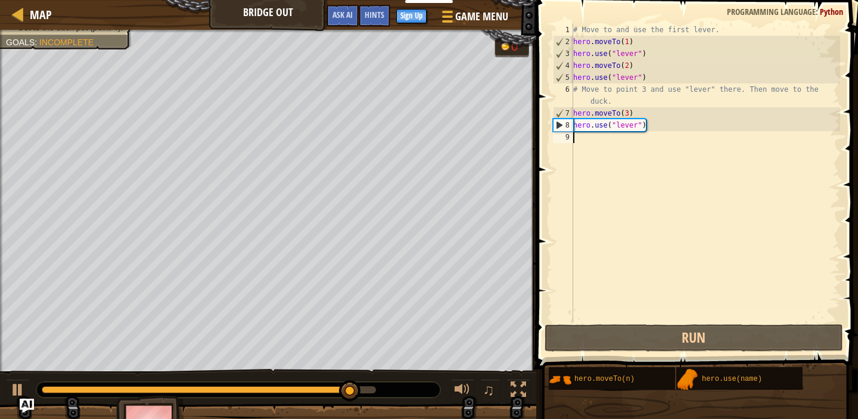
click at [575, 139] on div "# Move to and use the first lever. hero . moveTo ( 1 ) hero . use ( "lever" ) h…" at bounding box center [705, 185] width 269 height 322
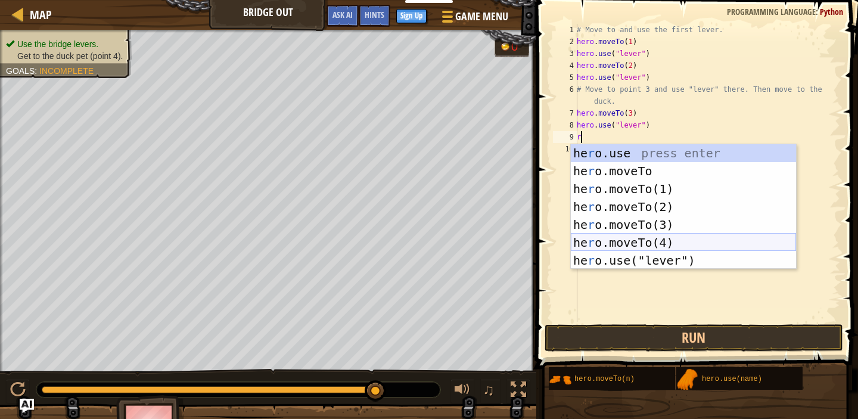
click at [618, 234] on div "he r o.use press enter he r o.moveTo press enter he r o.moveTo(1) press enter h…" at bounding box center [683, 224] width 225 height 161
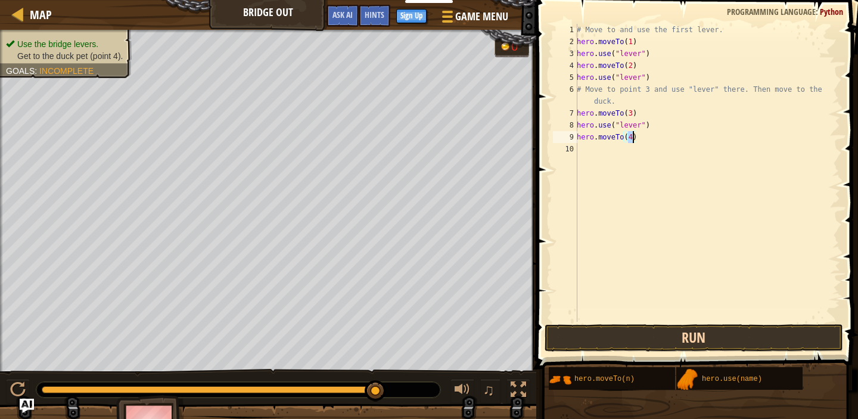
type textarea "hero.moveTo(4)"
click at [618, 343] on button "Run" at bounding box center [694, 337] width 299 height 27
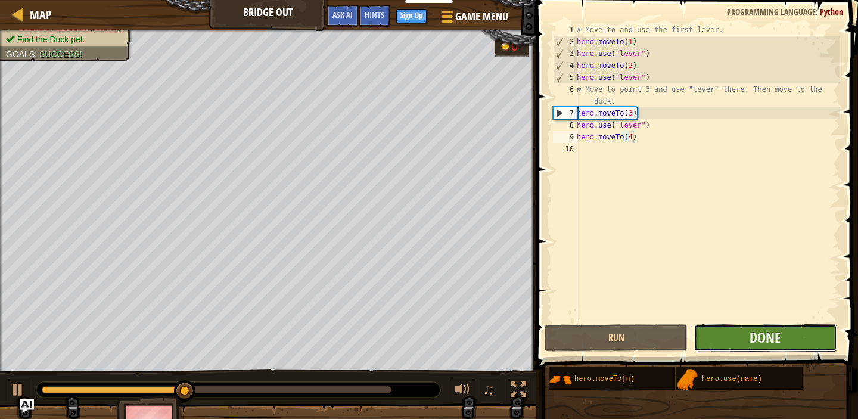
click at [700, 335] on button "Done" at bounding box center [765, 337] width 143 height 27
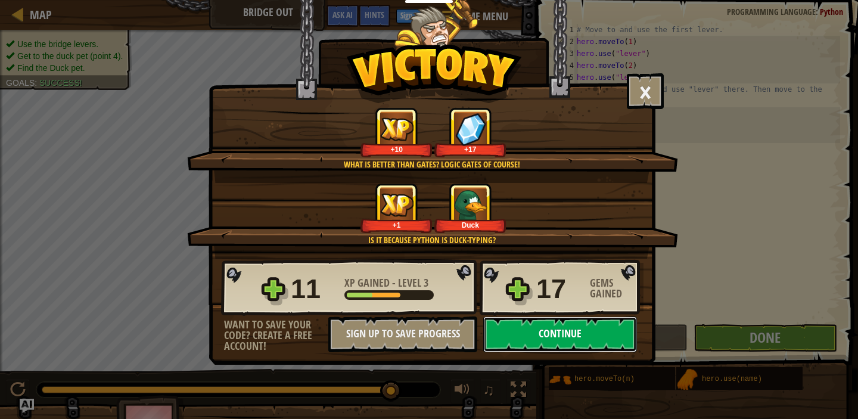
click at [573, 349] on button "Continue" at bounding box center [560, 335] width 154 height 36
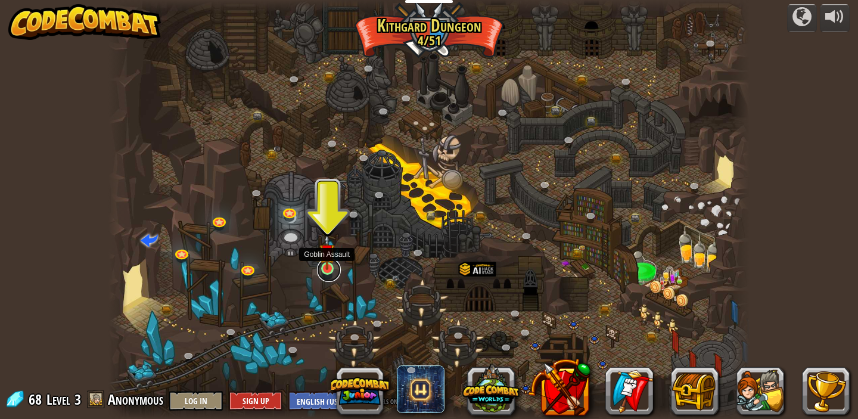
click at [328, 271] on link at bounding box center [329, 270] width 24 height 24
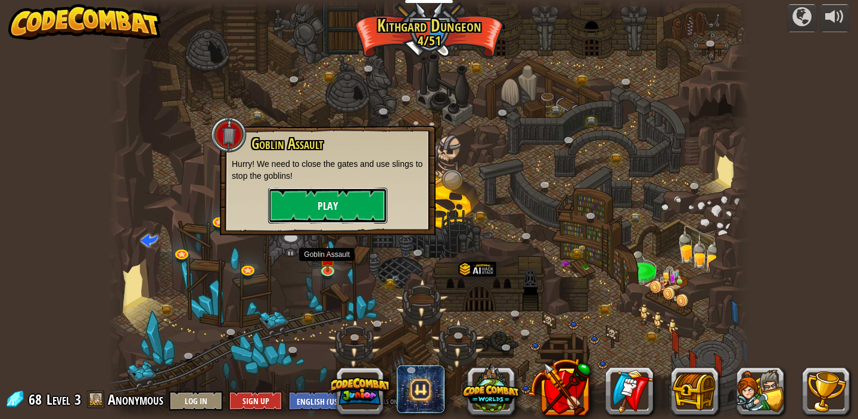
click at [327, 207] on button "Play" at bounding box center [327, 206] width 119 height 36
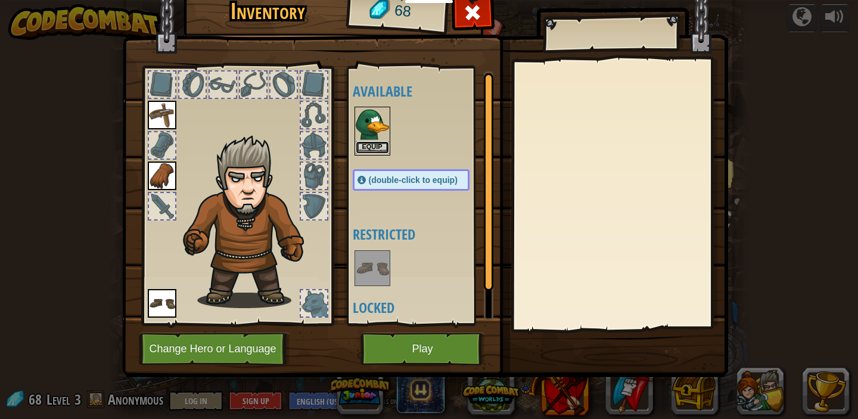
click at [373, 145] on button "Equip" at bounding box center [372, 147] width 33 height 13
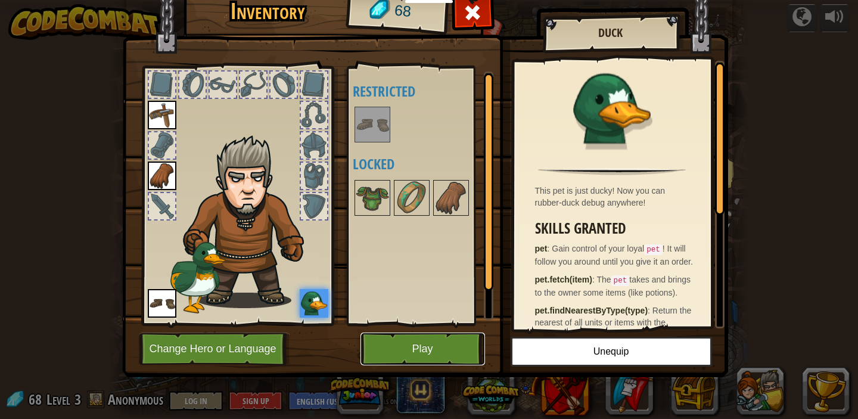
click at [427, 352] on button "Play" at bounding box center [423, 349] width 125 height 33
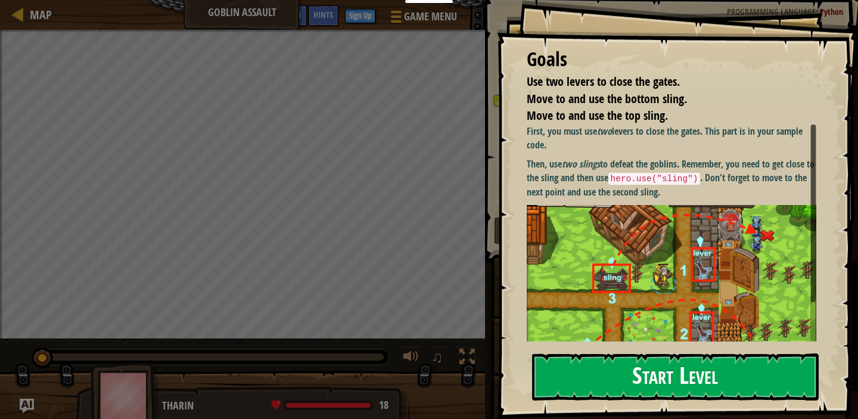
click at [538, 368] on button "Start Level" at bounding box center [675, 376] width 287 height 47
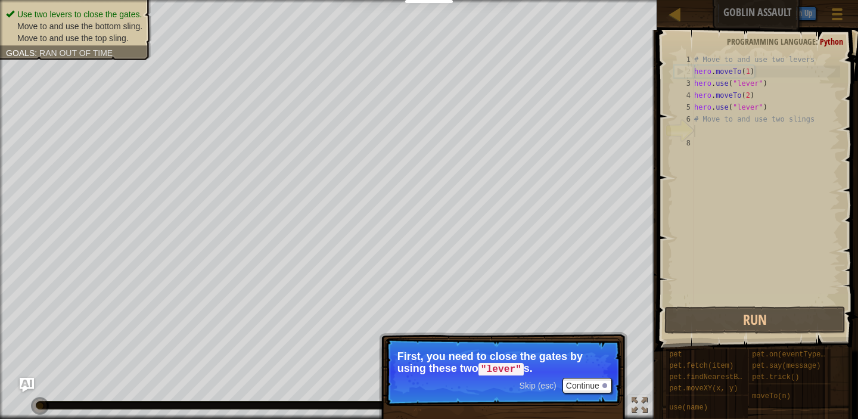
click at [666, 269] on span at bounding box center [759, 173] width 210 height 356
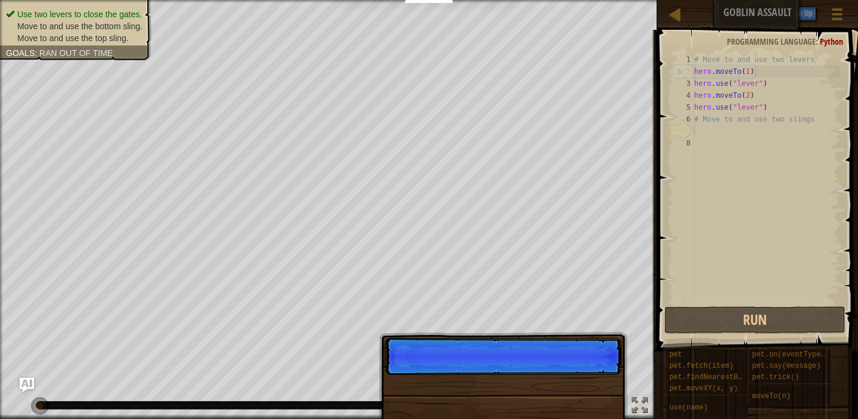
scroll to position [5, 0]
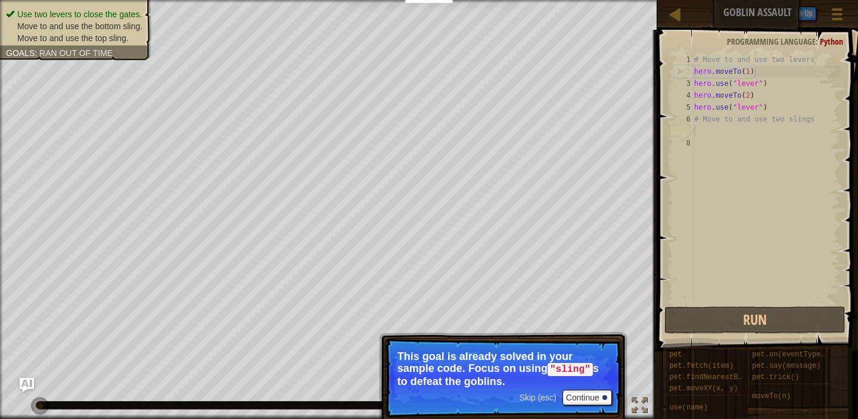
click at [547, 393] on span "Skip (esc)" at bounding box center [538, 398] width 37 height 10
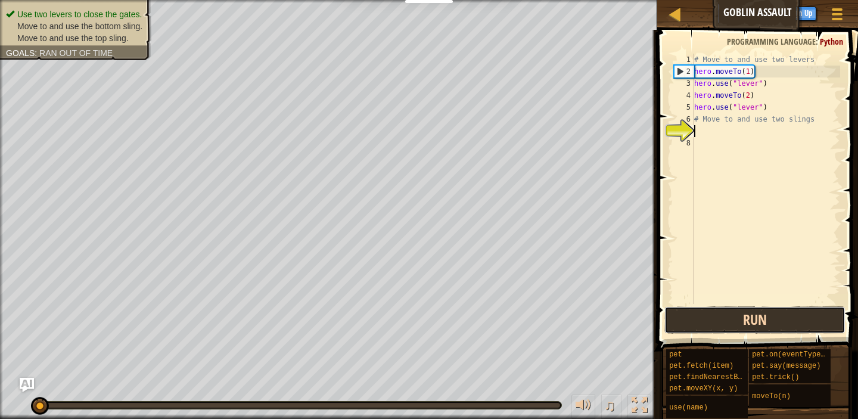
click at [679, 319] on button "Run" at bounding box center [755, 319] width 181 height 27
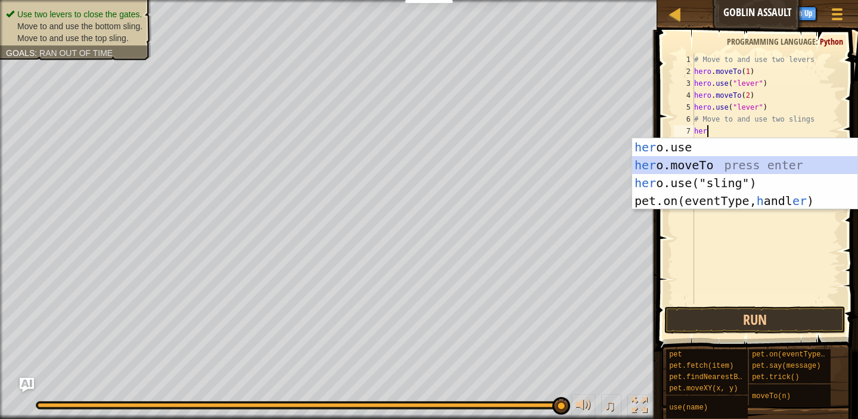
click at [763, 165] on div "her o.use press enter her o.moveTo press enter her o.use("sling") press enter p…" at bounding box center [744, 191] width 225 height 107
type textarea "hero.moveTo(2)"
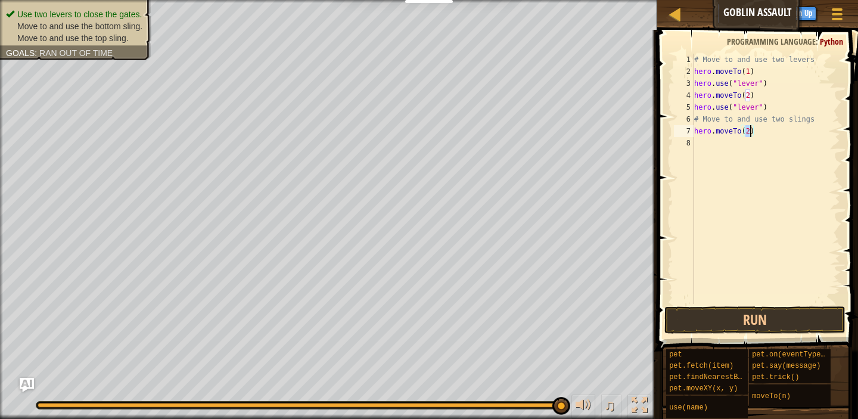
click at [719, 144] on div "# Move to and use two levers hero . moveTo ( 1 ) hero . use ( "lever" ) hero . …" at bounding box center [766, 191] width 148 height 274
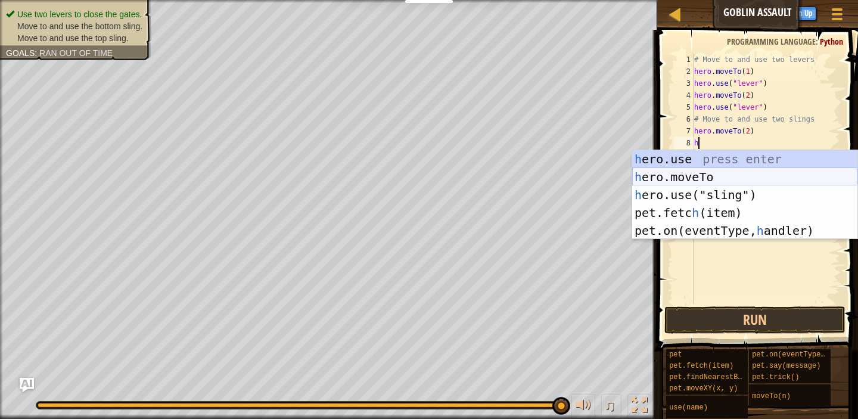
click at [672, 175] on div "h ero.use press enter h ero.moveTo press enter h ero.use("sling") press enter p…" at bounding box center [744, 212] width 225 height 125
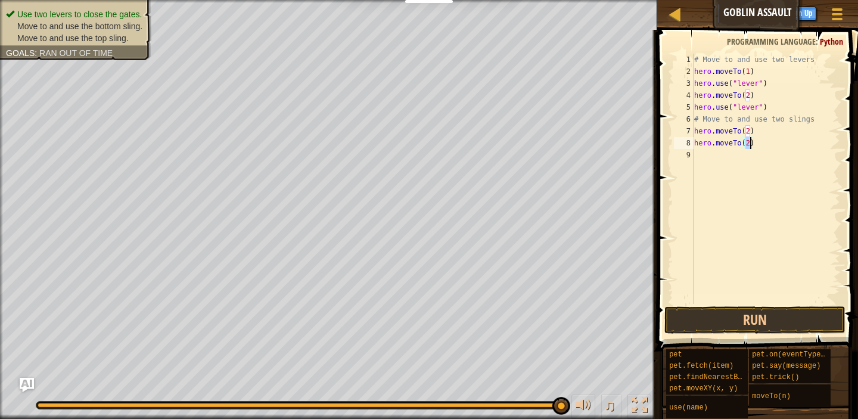
click at [749, 129] on div "# Move to and use two levers hero . moveTo ( 1 ) hero . use ( "lever" ) hero . …" at bounding box center [766, 191] width 148 height 274
click at [750, 142] on div "# Move to and use two levers hero . moveTo ( 1 ) hero . use ( "lever" ) hero . …" at bounding box center [766, 191] width 148 height 274
type textarea "hero.moveTo(3)"
click at [704, 154] on div "# Move to and use two levers hero . moveTo ( 1 ) hero . use ( "lever" ) hero . …" at bounding box center [766, 191] width 148 height 274
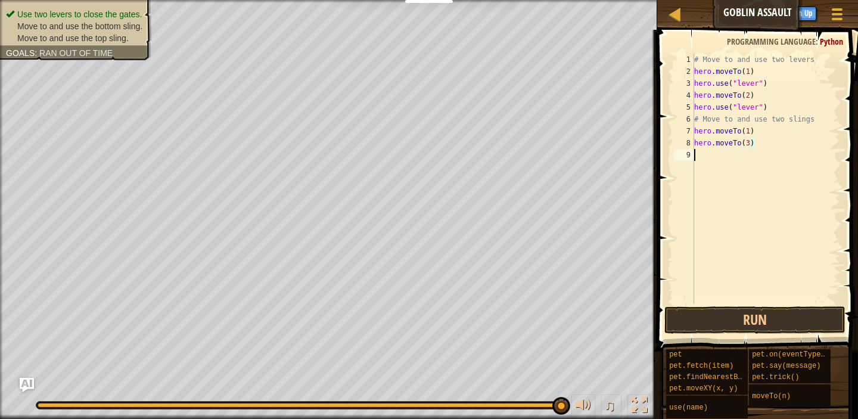
scroll to position [5, 0]
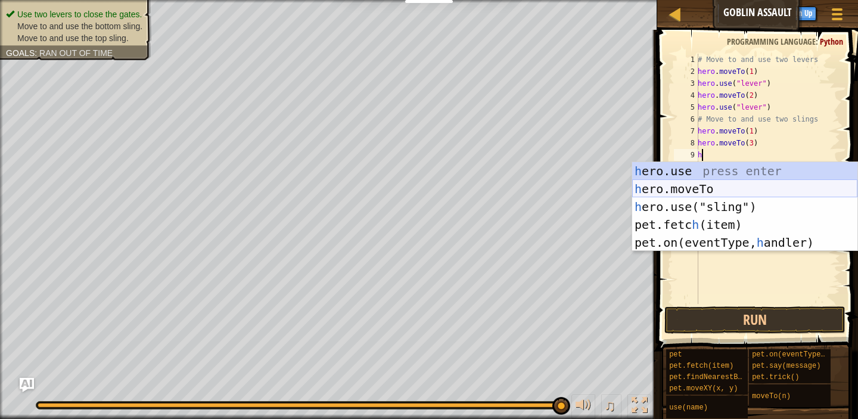
click at [714, 192] on div "h ero.use press enter h ero.moveTo press enter h ero.use("sling") press enter p…" at bounding box center [744, 224] width 225 height 125
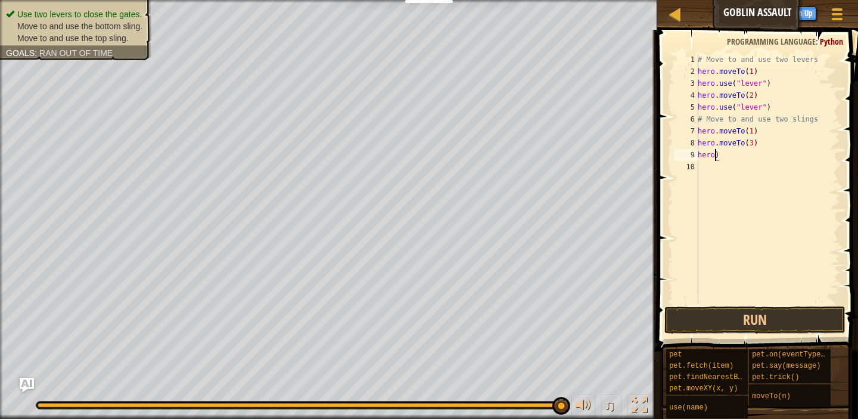
scroll to position [5, 1]
type textarea ")"
click at [712, 157] on div "# Move to and use two levers hero . moveTo ( 1 ) hero . use ( "lever" ) hero . …" at bounding box center [768, 191] width 145 height 274
type textarea "hero.moveTo(3)"
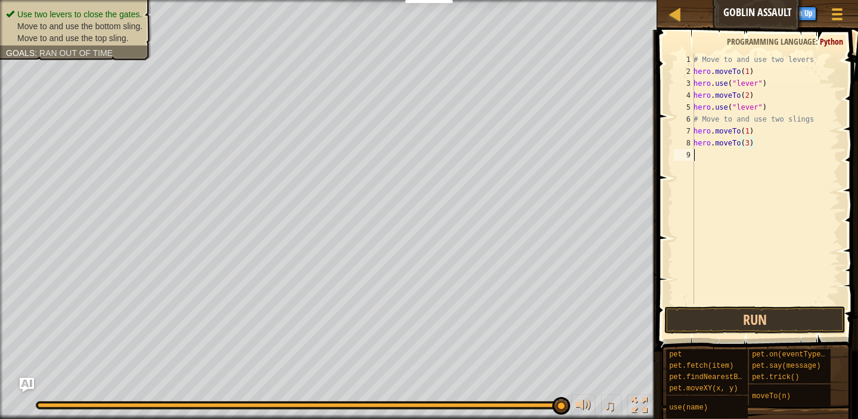
click at [709, 155] on div "# Move to and use two levers hero . moveTo ( 1 ) hero . use ( "lever" ) hero . …" at bounding box center [765, 191] width 149 height 274
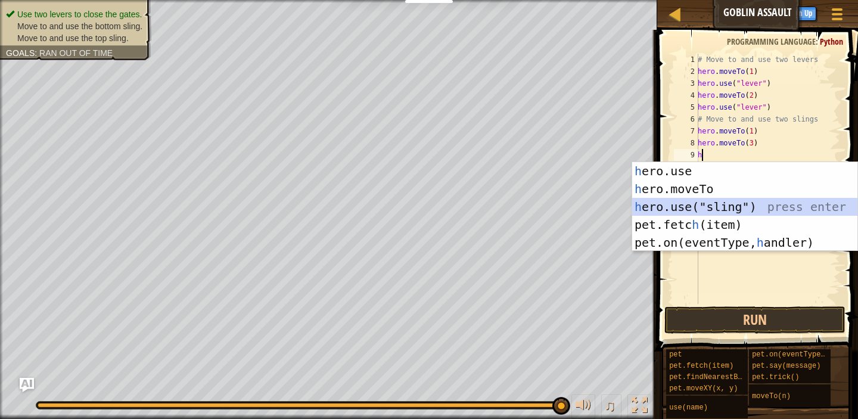
click at [727, 201] on div "h ero.use press enter h ero.moveTo press enter h ero.use("sling") press enter p…" at bounding box center [744, 224] width 225 height 125
type textarea "hero.use("sling")"
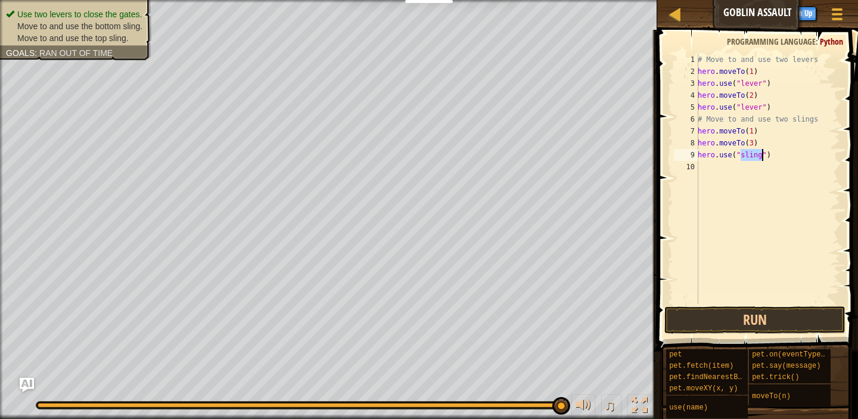
click at [708, 182] on div "# Move to and use two levers hero . moveTo ( 1 ) hero . use ( "lever" ) hero . …" at bounding box center [768, 191] width 145 height 274
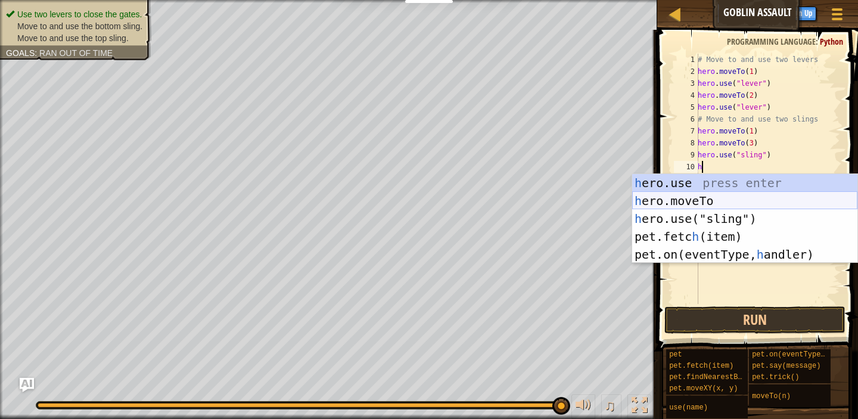
click at [704, 205] on div "h ero.use press enter h ero.moveTo press enter h ero.use("sling") press enter p…" at bounding box center [744, 236] width 225 height 125
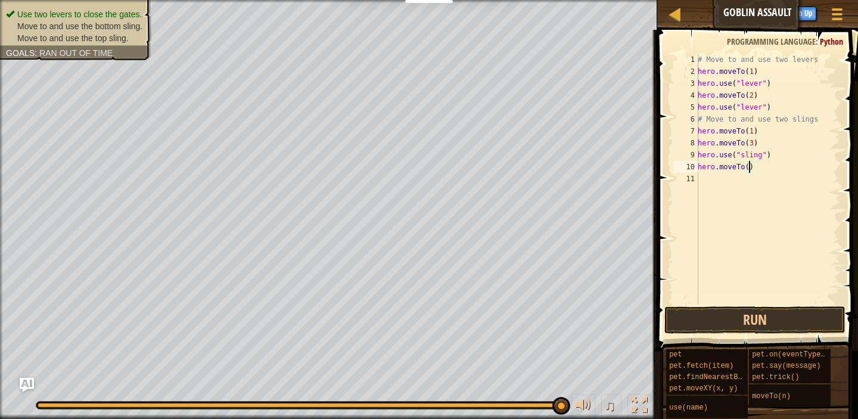
type textarea "hero.moveTo(4)"
click at [708, 184] on div "# Move to and use two levers hero . moveTo ( 1 ) hero . use ( "lever" ) hero . …" at bounding box center [768, 191] width 145 height 274
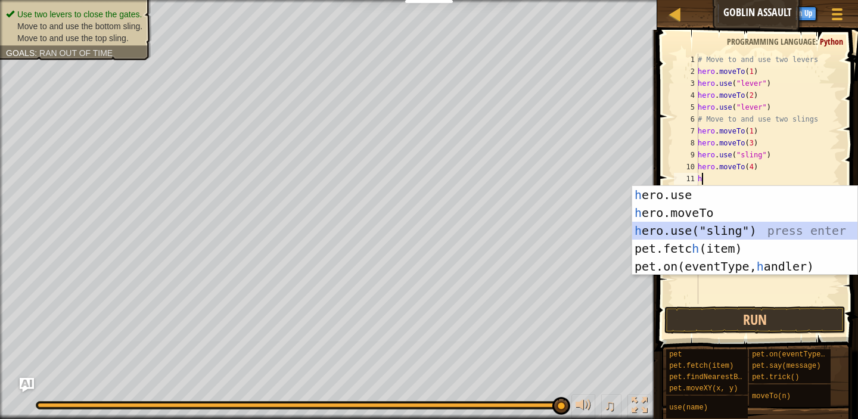
click at [696, 230] on div "h ero.use press enter h ero.moveTo press enter h ero.use("sling") press enter p…" at bounding box center [744, 248] width 225 height 125
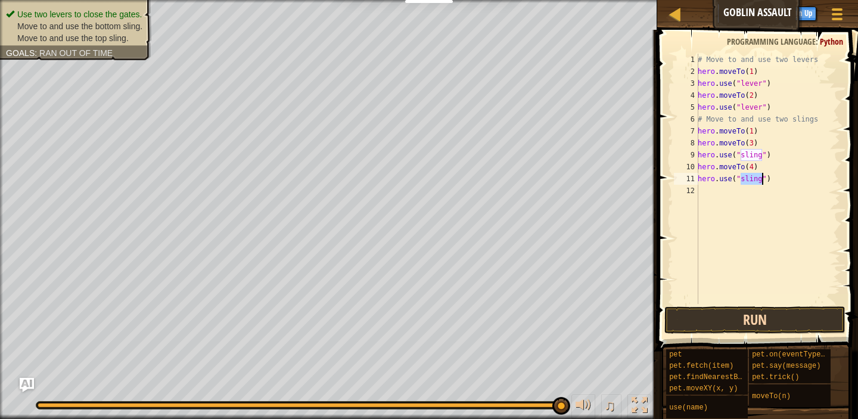
type textarea "hero.use("sling")"
click at [712, 325] on button "Run" at bounding box center [755, 319] width 181 height 27
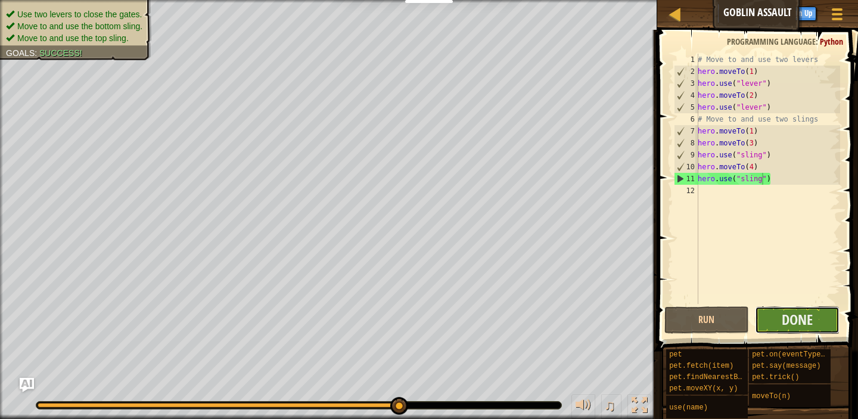
click at [778, 321] on button "Done" at bounding box center [797, 319] width 85 height 27
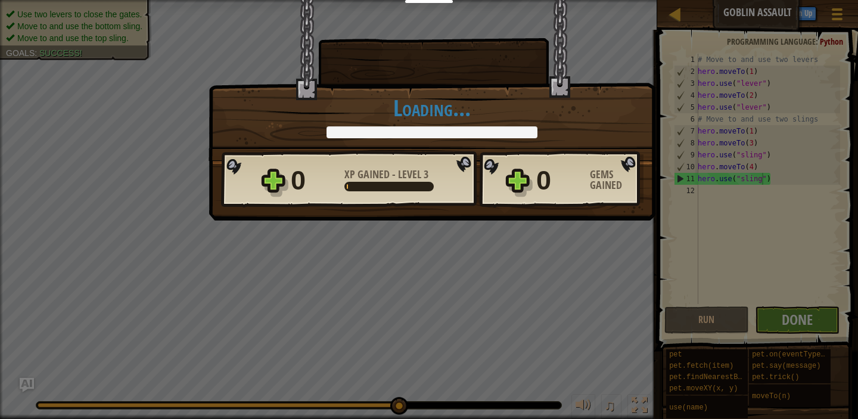
click at [778, 321] on div "× Hold the Gates! How fun was this level? Loading... Reticulating Splines... Lo…" at bounding box center [429, 209] width 858 height 419
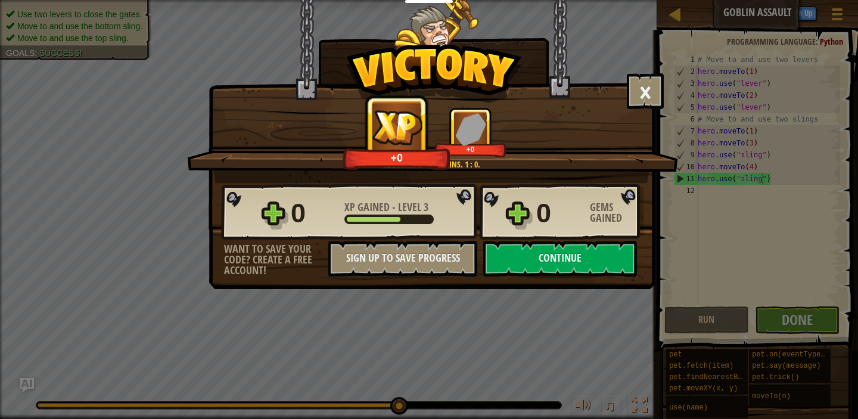
click at [778, 321] on div "× Hold the Gates! How fun was this level? Technology : Goblins. 1 : 0. +0 +0 Re…" at bounding box center [429, 209] width 858 height 419
click at [778, 321] on div "× Hold the Gates! How fun was this level? Technology : Goblins. 1 : 0. +1 +0 Re…" at bounding box center [429, 209] width 858 height 419
click at [778, 321] on div "× Hold the Gates! How fun was this level? Technology : Goblins. 1 : 0. +8 +0 Re…" at bounding box center [429, 209] width 858 height 419
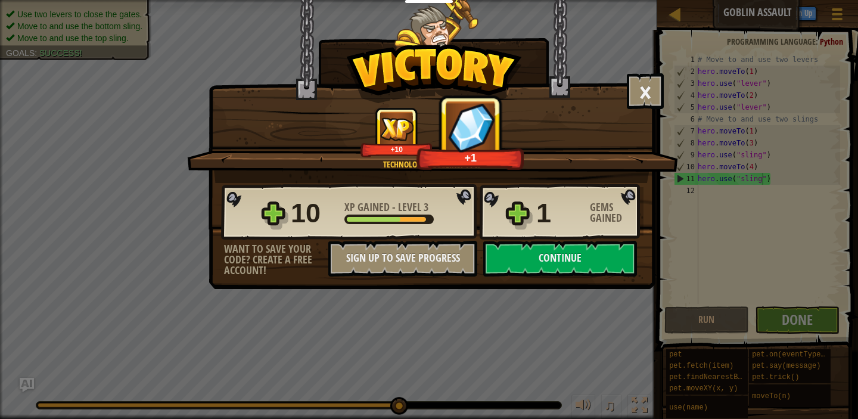
click at [776, 318] on div "× Hold the Gates! How fun was this level? Technology : Goblins. 1 : 0. +10 +1 R…" at bounding box center [429, 209] width 858 height 419
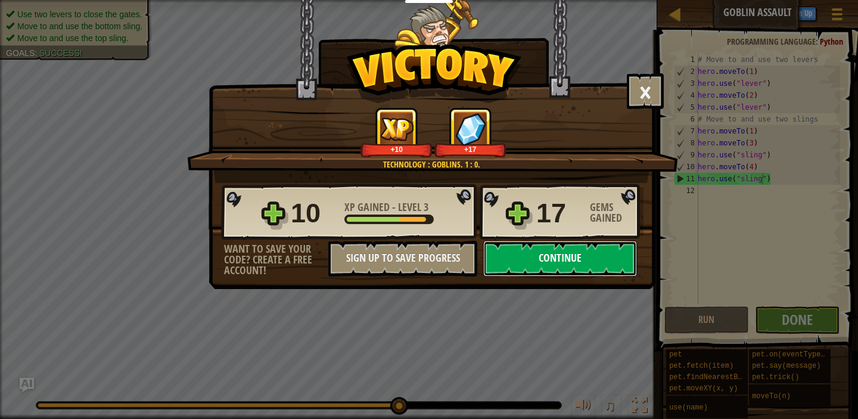
click at [597, 269] on button "Continue" at bounding box center [560, 259] width 154 height 36
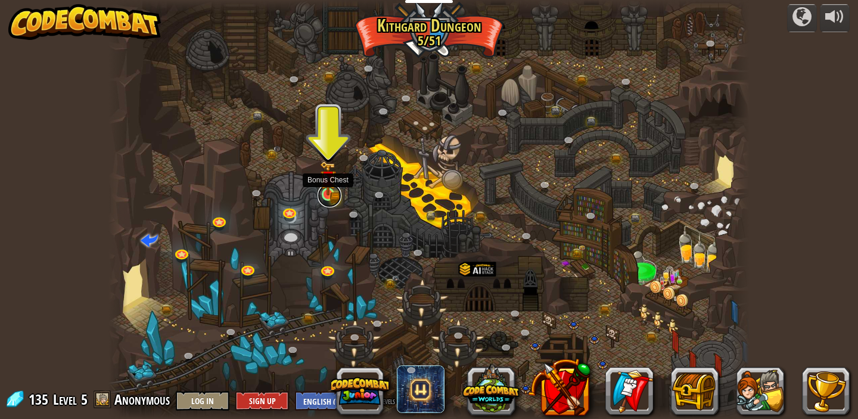
click at [330, 197] on link at bounding box center [330, 196] width 24 height 24
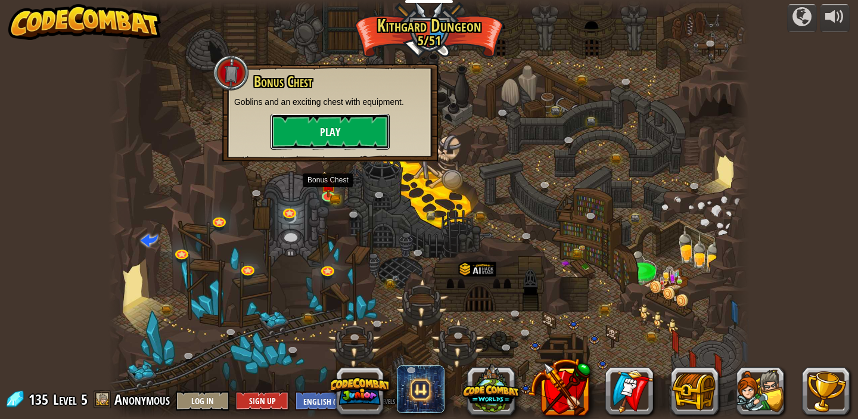
click at [342, 132] on button "Play" at bounding box center [330, 132] width 119 height 36
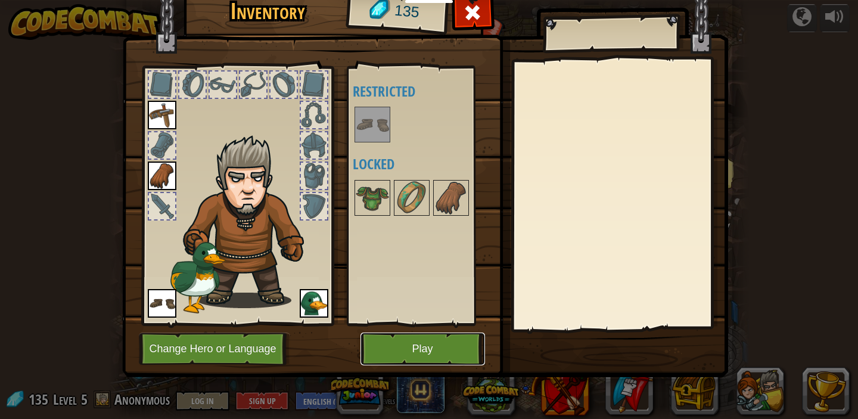
click at [432, 343] on button "Play" at bounding box center [423, 349] width 125 height 33
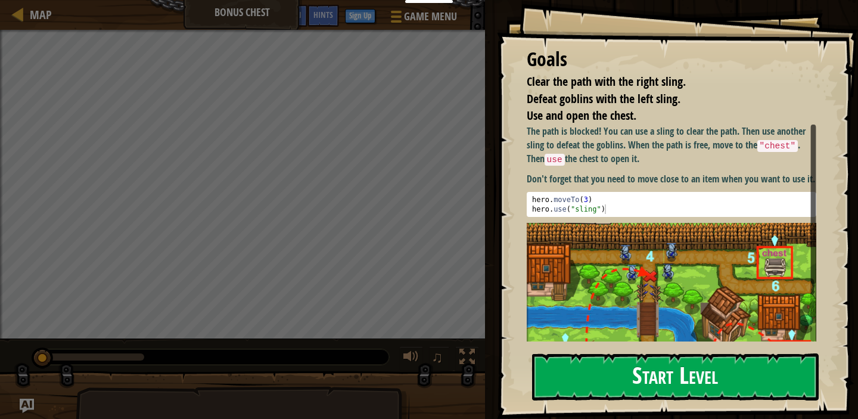
click at [539, 381] on button "Start Level" at bounding box center [675, 376] width 287 height 47
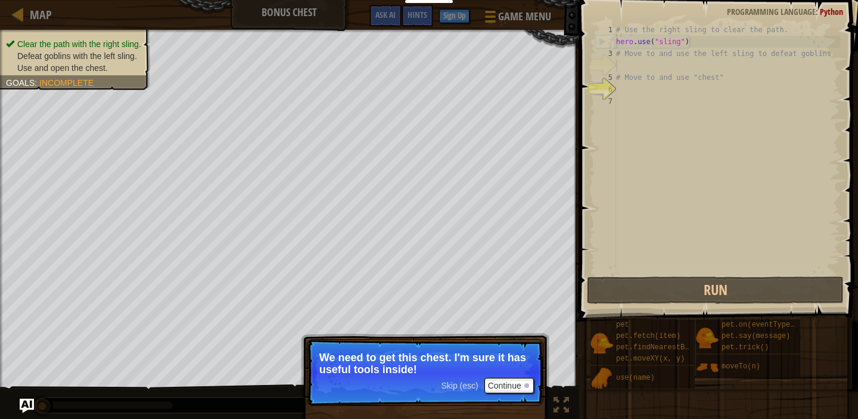
click at [454, 383] on span "Skip (esc)" at bounding box center [459, 386] width 37 height 10
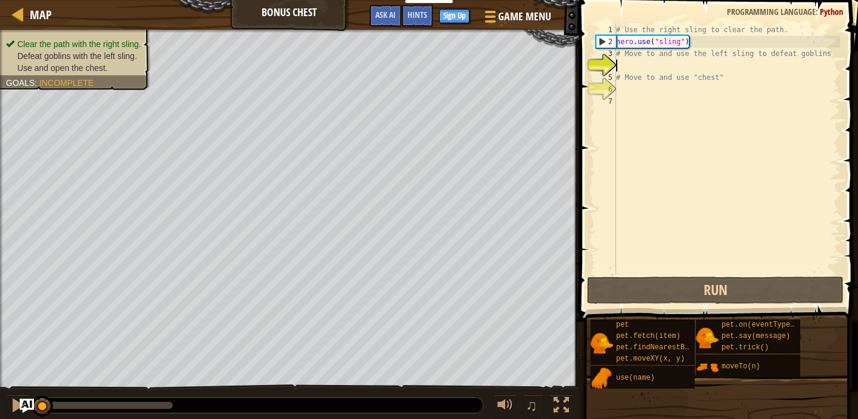
click at [641, 70] on div "# Use the right sling to clear the path. hero . use ( "sling" ) # Move to and u…" at bounding box center [727, 161] width 227 height 274
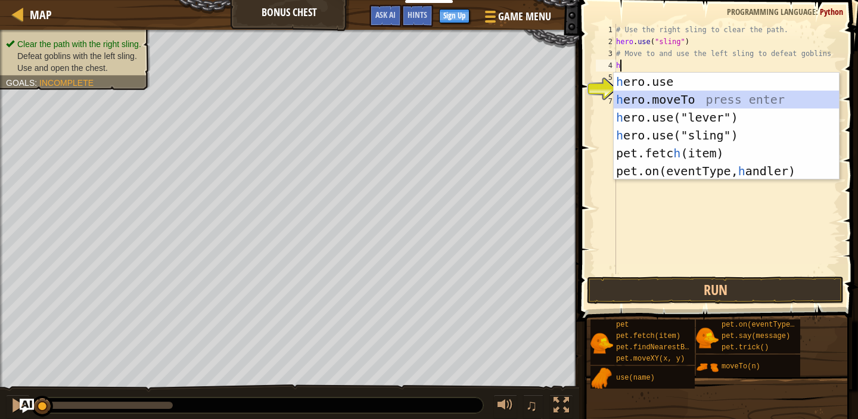
click at [646, 100] on div "h ero.use press enter h ero.moveTo press enter h ero.use("lever") press enter h…" at bounding box center [726, 144] width 225 height 143
type textarea "hero.moveTo(2)"
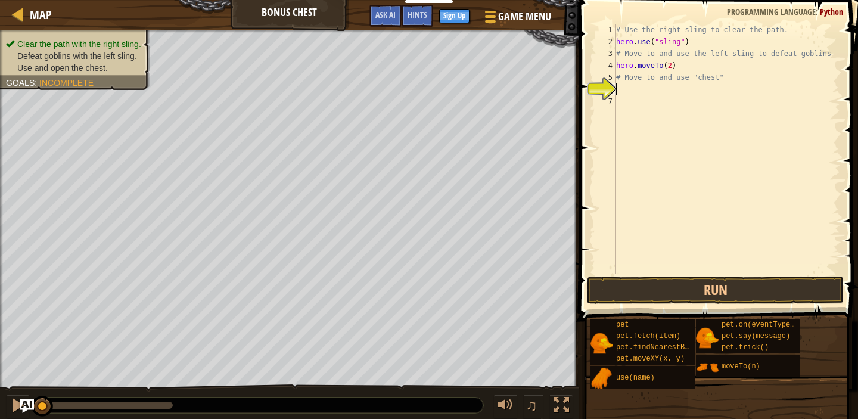
click at [618, 89] on div "# Use the right sling to clear the path. hero . use ( "sling" ) # Move to and u…" at bounding box center [727, 161] width 227 height 274
type textarea "3"
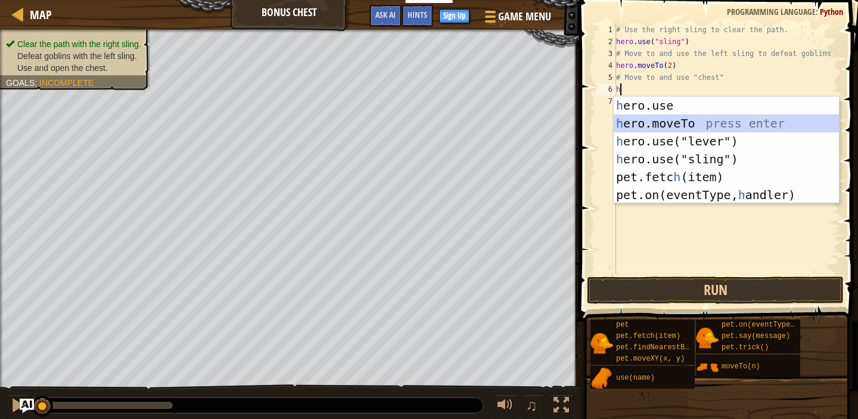
click at [632, 126] on div "h ero.use press enter h ero.moveTo press enter h ero.use("lever") press enter h…" at bounding box center [726, 168] width 225 height 143
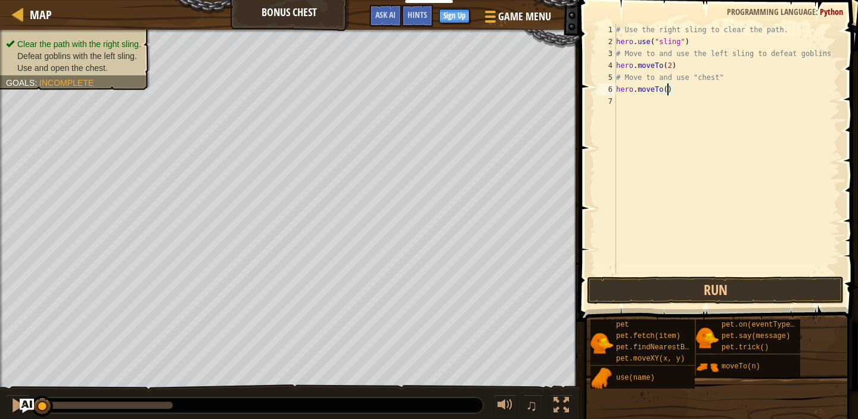
type textarea "hero.moveTo(3)"
click at [630, 98] on div "# Use the right sling to clear the path. hero . use ( "sling" ) # Move to and u…" at bounding box center [727, 161] width 227 height 274
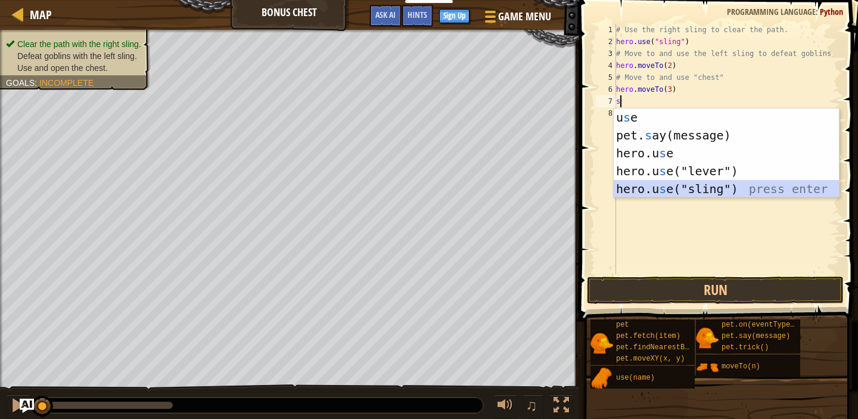
click at [686, 186] on div "u s e press enter pet. s ay(message) press enter hero.u s e press enter hero.u …" at bounding box center [726, 170] width 225 height 125
type textarea "hero.use("sling")"
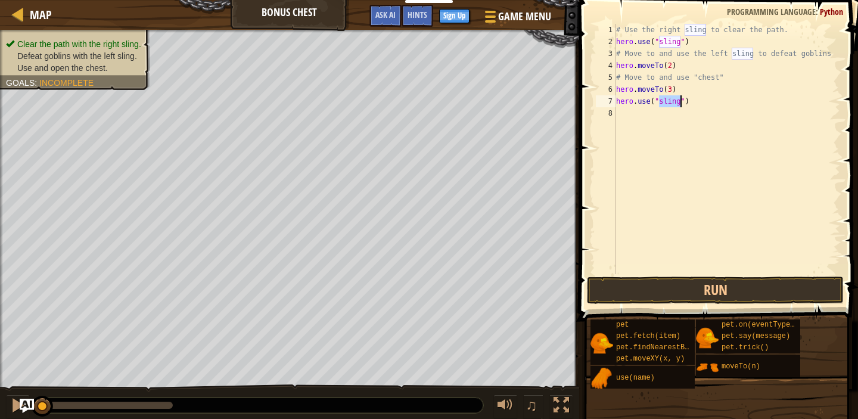
click at [634, 118] on div "# Use the right sling to clear the path. hero . use ( "sling" ) # Move to and u…" at bounding box center [727, 161] width 227 height 274
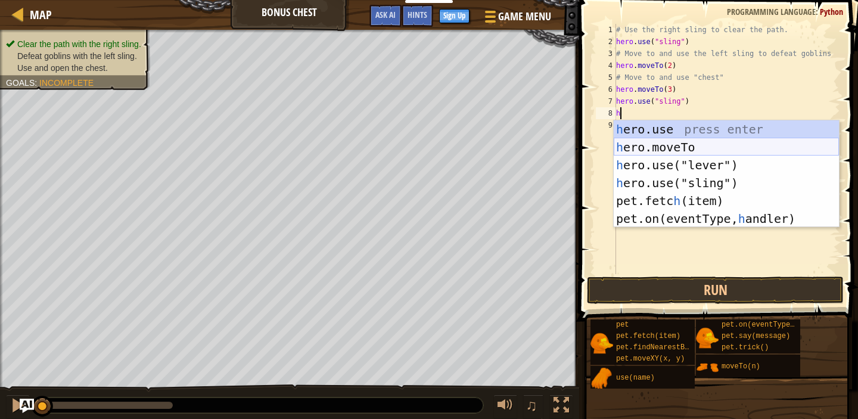
click at [672, 144] on div "h ero.use press enter h ero.moveTo press enter h ero.use("lever") press enter h…" at bounding box center [726, 191] width 225 height 143
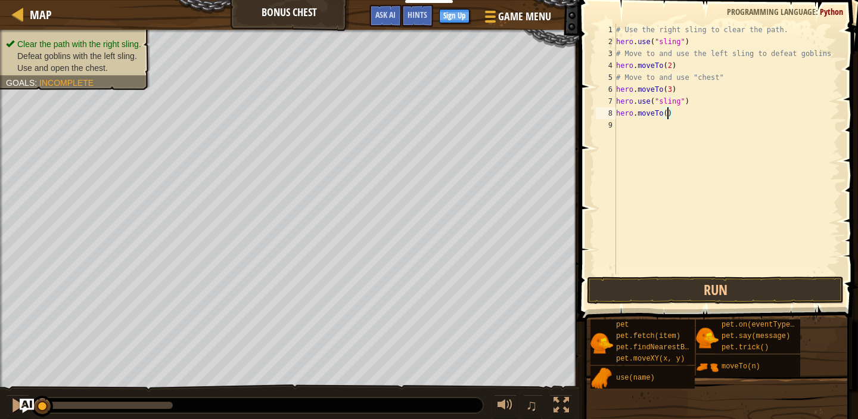
type textarea "hero.moveTo(4)"
click at [619, 122] on div "# Use the right sling to clear the path. hero . use ( "sling" ) # Move to and u…" at bounding box center [727, 161] width 227 height 274
type textarea "5"
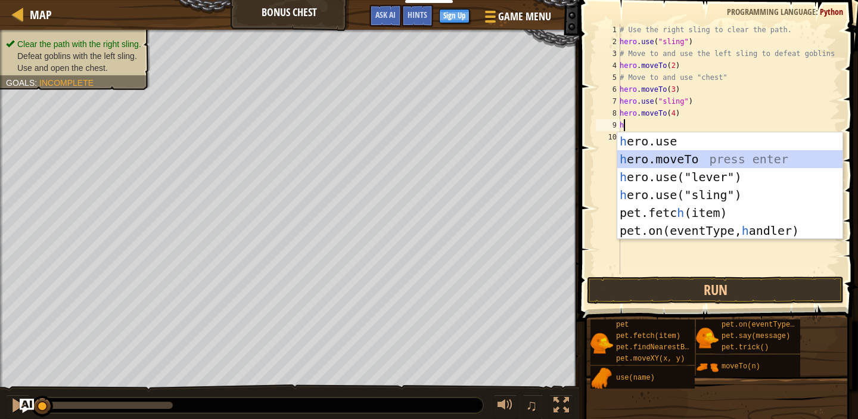
click at [671, 158] on div "h ero.use press enter h ero.moveTo press enter h ero.use("lever") press enter h…" at bounding box center [730, 203] width 225 height 143
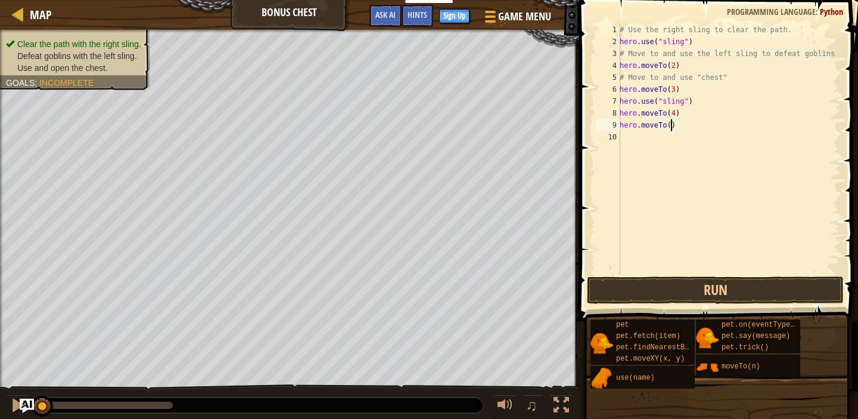
type textarea "hero.moveTo(5)"
click at [644, 141] on div "# Use the right sling to clear the path. hero . use ( "sling" ) # Move to and u…" at bounding box center [729, 161] width 223 height 274
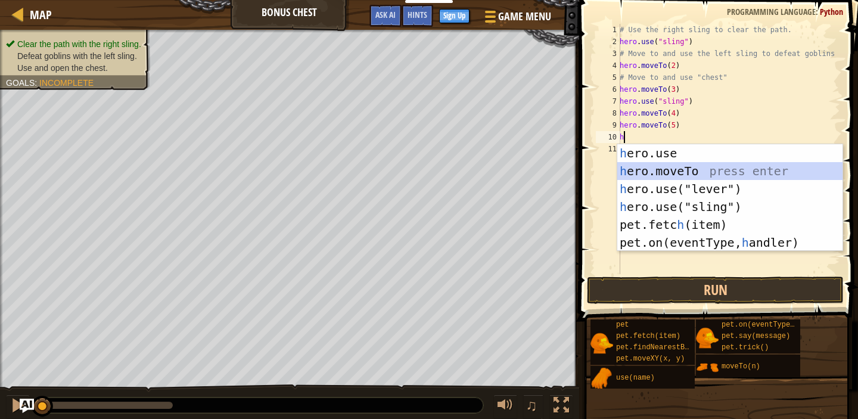
click at [668, 165] on div "h ero.use press enter h ero.moveTo press enter h ero.use("lever") press enter h…" at bounding box center [730, 215] width 225 height 143
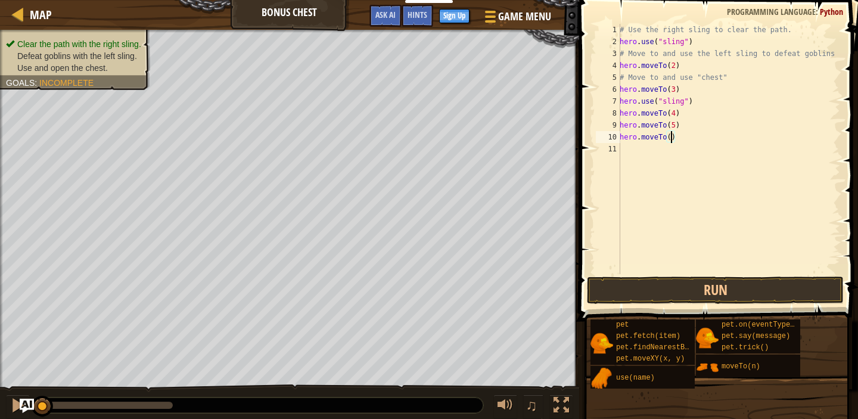
type textarea "hero.moveTo(6)"
click at [642, 159] on div "# Use the right sling to clear the path. hero . use ( "sling" ) # Move to and u…" at bounding box center [729, 161] width 223 height 274
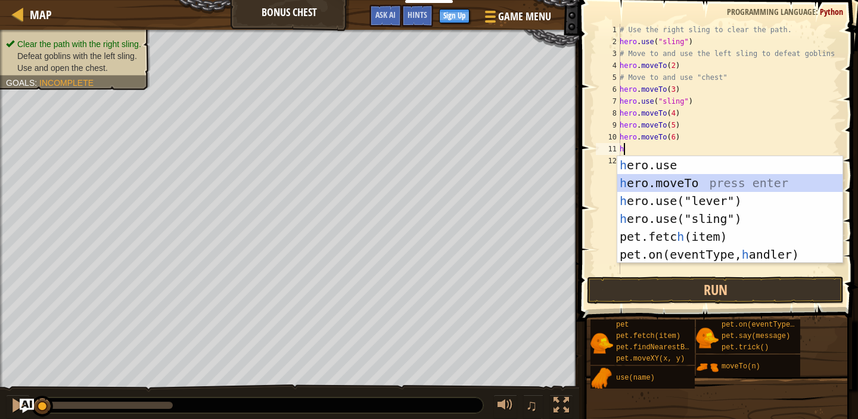
click at [673, 178] on div "h ero.use press enter h ero.moveTo press enter h ero.use("lever") press enter h…" at bounding box center [730, 227] width 225 height 143
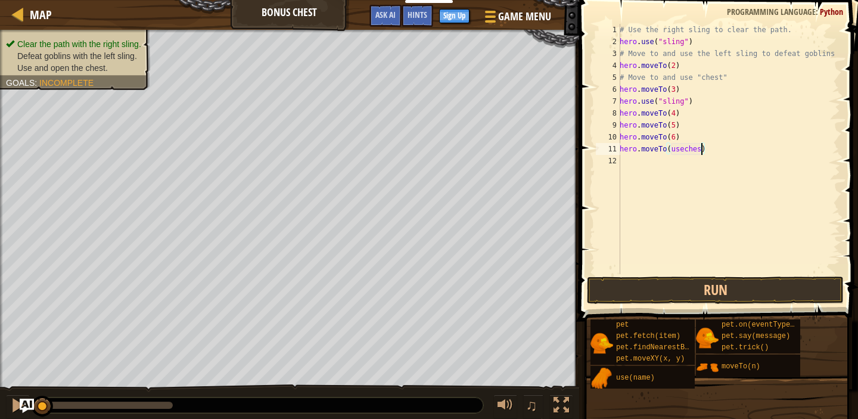
scroll to position [5, 7]
click at [694, 294] on button "Run" at bounding box center [715, 290] width 257 height 27
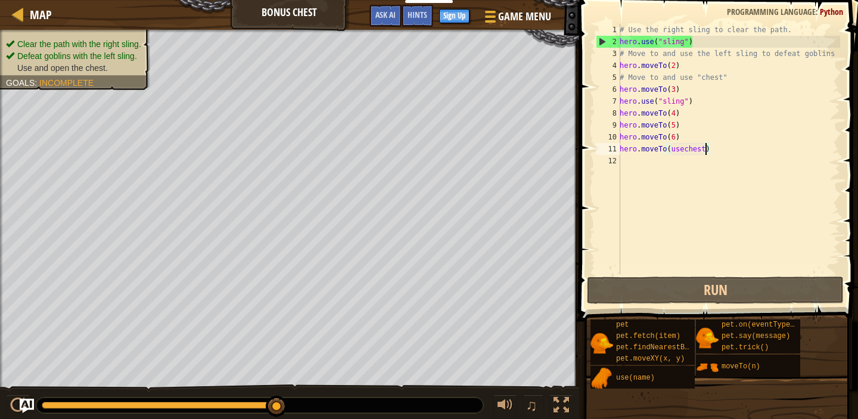
click at [675, 111] on div "# Use the right sling to clear the path. hero . use ( "sling" ) # Move to and u…" at bounding box center [729, 161] width 223 height 274
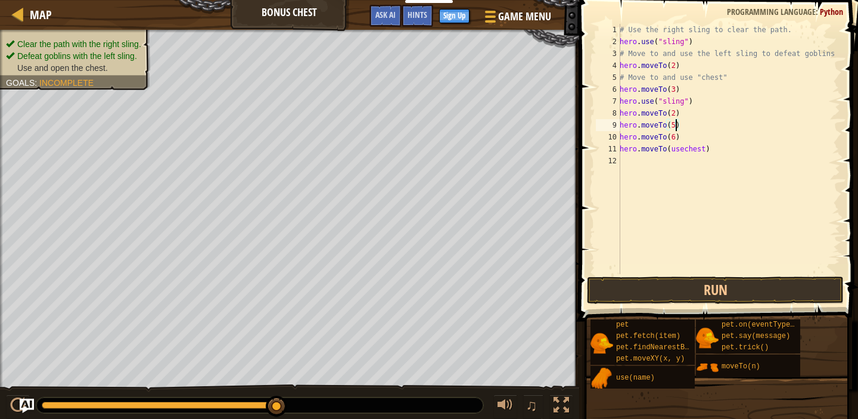
click at [676, 124] on div "# Use the right sling to clear the path. hero . use ( "sling" ) # Move to and u…" at bounding box center [729, 161] width 223 height 274
click at [675, 136] on div "# Use the right sling to clear the path. hero . use ( "sling" ) # Move to and u…" at bounding box center [729, 161] width 223 height 274
click at [690, 149] on div "# Use the right sling to clear the path. hero . use ( "sling" ) # Move to and u…" at bounding box center [729, 161] width 223 height 274
drag, startPoint x: 690, startPoint y: 149, endPoint x: 704, endPoint y: 151, distance: 14.4
click at [704, 151] on div "# Use the right sling to clear the path. hero . use ( "sling" ) # Move to and u…" at bounding box center [729, 161] width 223 height 274
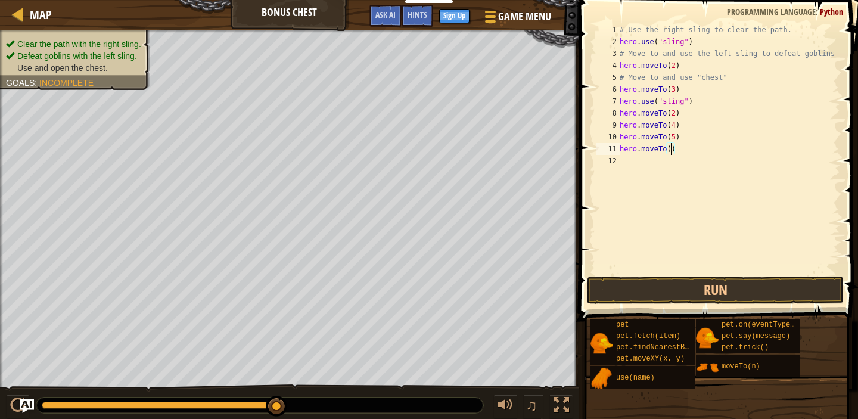
type textarea "hero.moveTo(6)"
click at [643, 163] on div "# Use the right sling to clear the path. hero . use ( "sling" ) # Move to and u…" at bounding box center [729, 161] width 223 height 274
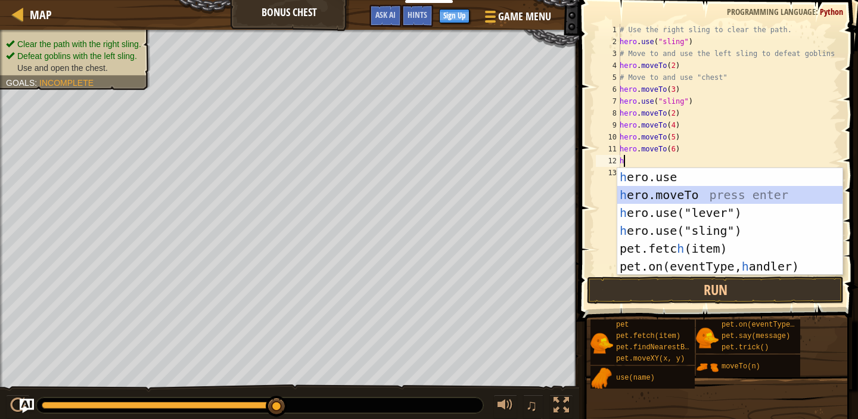
click at [677, 193] on div "h ero.use press enter h ero.moveTo press enter h ero.use("lever") press enter h…" at bounding box center [730, 239] width 225 height 143
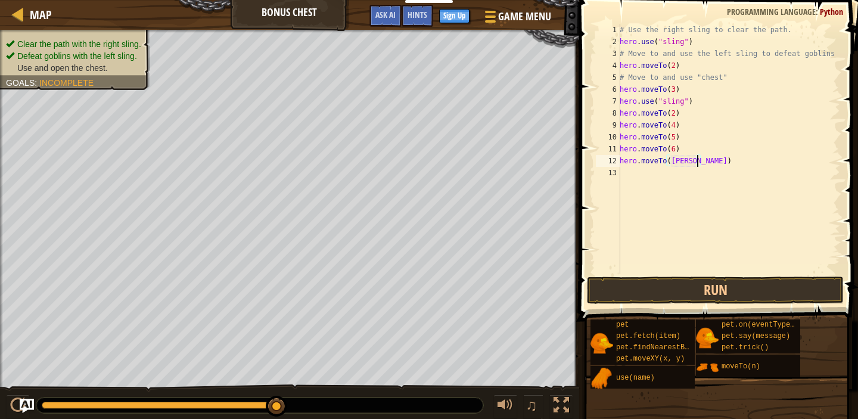
scroll to position [5, 7]
click at [674, 292] on button "Run" at bounding box center [715, 290] width 257 height 27
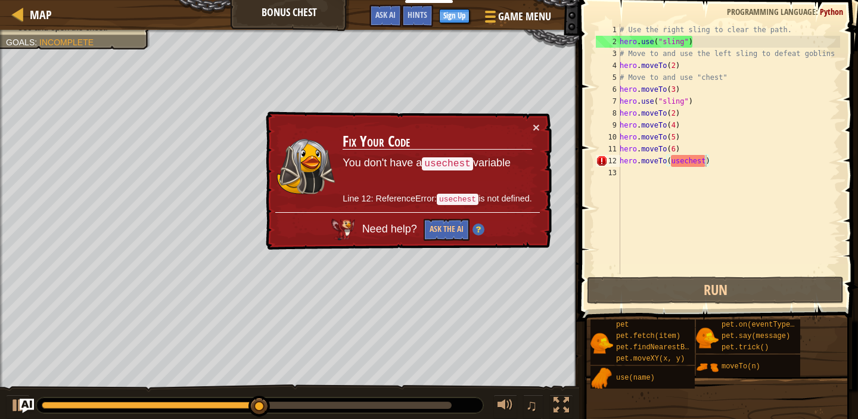
click at [476, 224] on img at bounding box center [479, 230] width 12 height 12
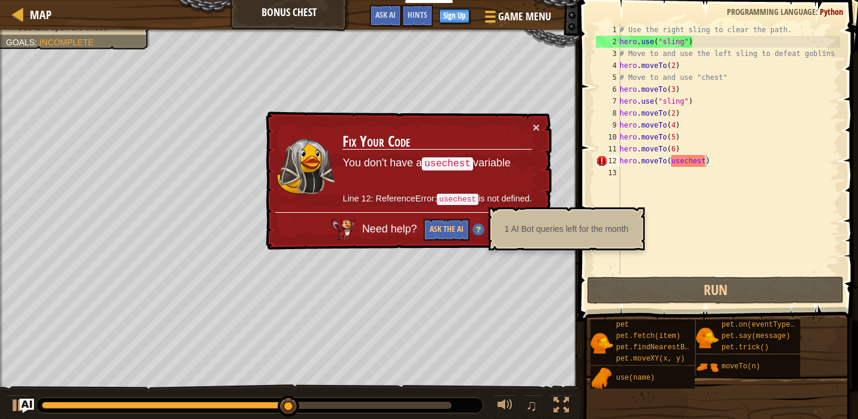
click at [533, 140] on div "× Fix Your Code You don't have a usechest variable Line 12: ReferenceError: use…" at bounding box center [407, 180] width 288 height 139
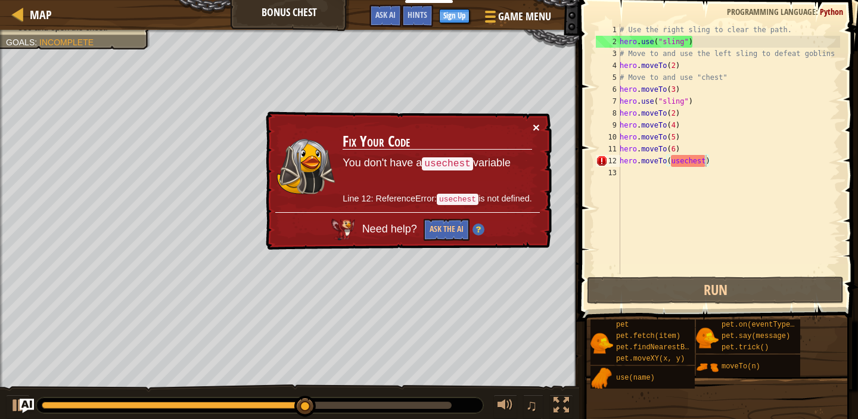
click at [535, 126] on button "×" at bounding box center [536, 127] width 7 height 13
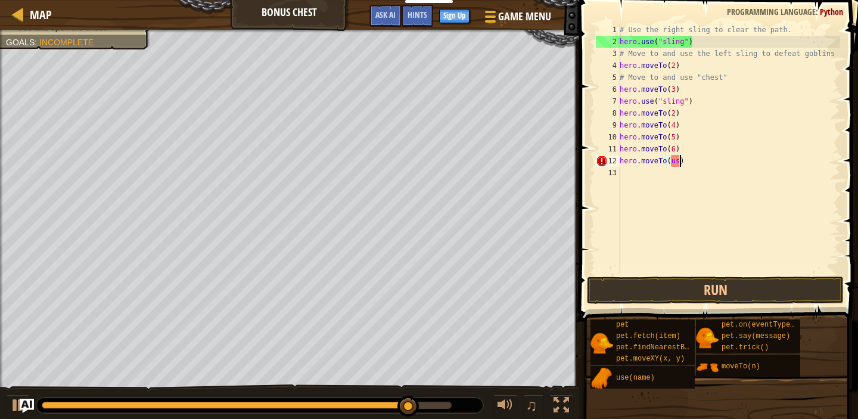
scroll to position [5, 4]
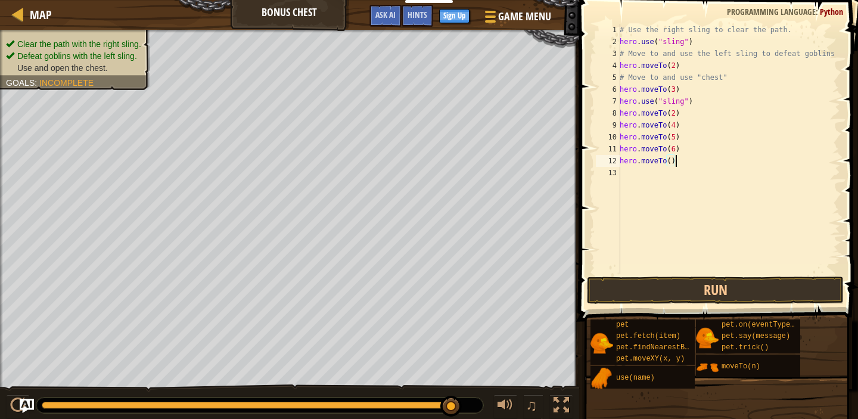
click at [687, 160] on div "# Use the right sling to clear the path. hero . use ( "sling" ) # Move to and u…" at bounding box center [729, 161] width 223 height 274
type textarea "h"
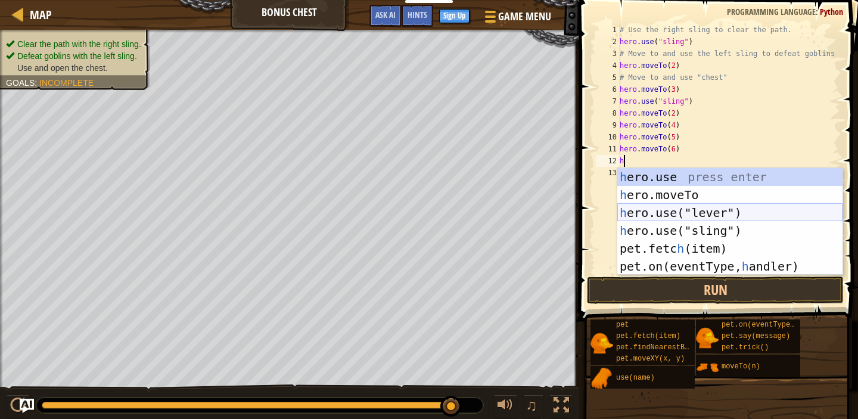
click at [731, 216] on div "h ero.use press enter h ero.moveTo press enter h ero.use("lever") press enter h…" at bounding box center [730, 239] width 225 height 143
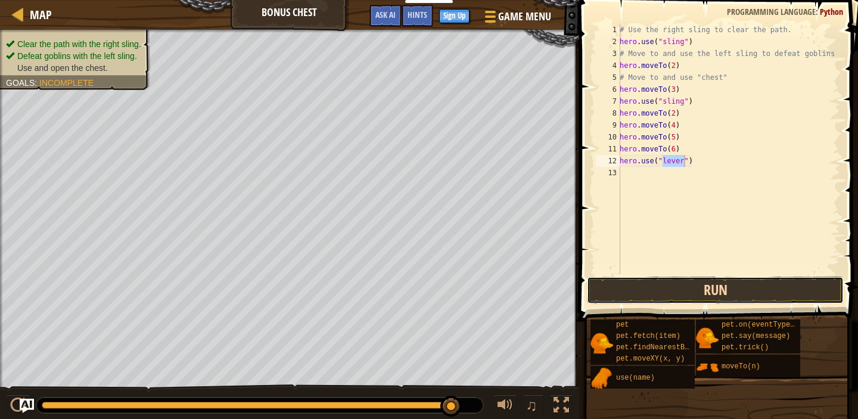
click at [724, 281] on button "Run" at bounding box center [715, 290] width 257 height 27
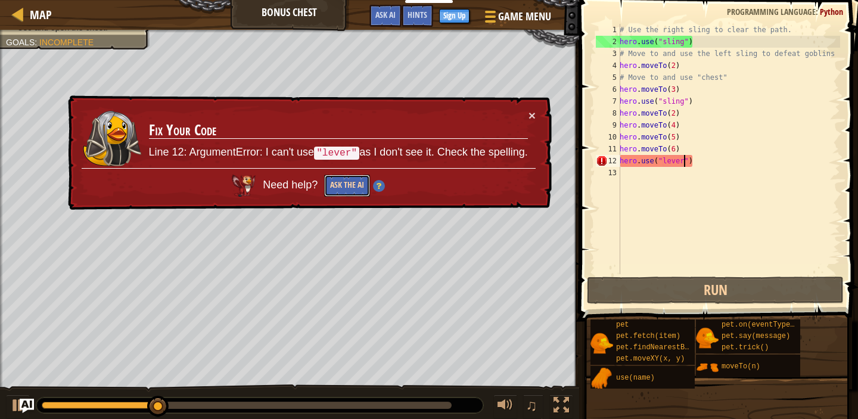
click at [355, 187] on button "Ask the AI" at bounding box center [347, 186] width 46 height 22
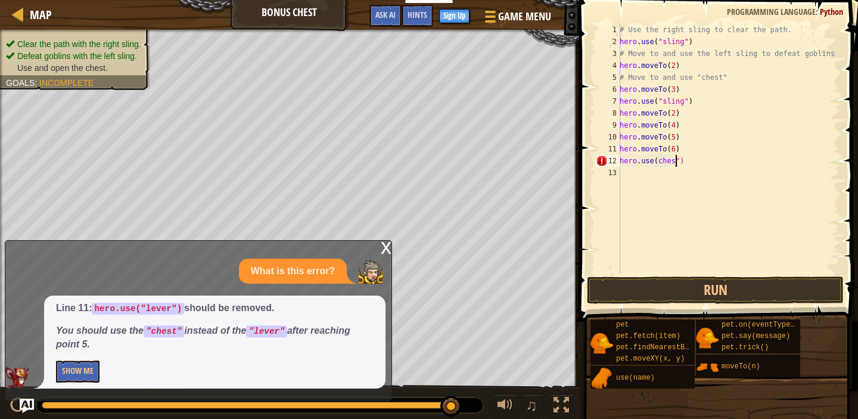
scroll to position [5, 5]
click at [711, 290] on button "Run" at bounding box center [715, 290] width 257 height 27
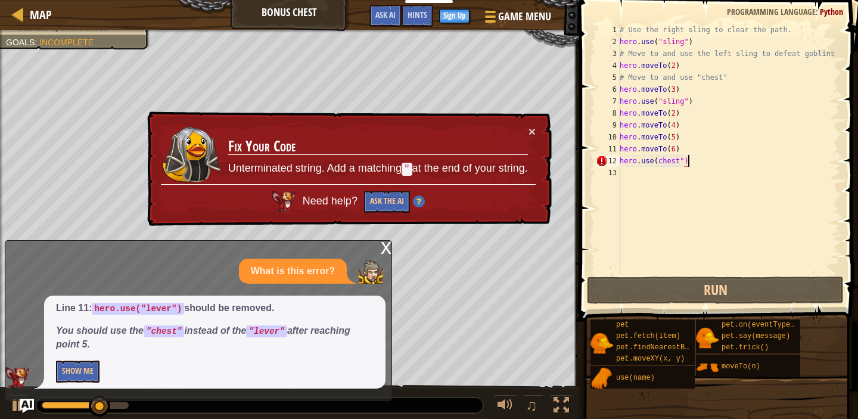
click at [687, 163] on div "# Use the right sling to clear the path. hero . use ( "sling" ) # Move to and u…" at bounding box center [729, 161] width 223 height 274
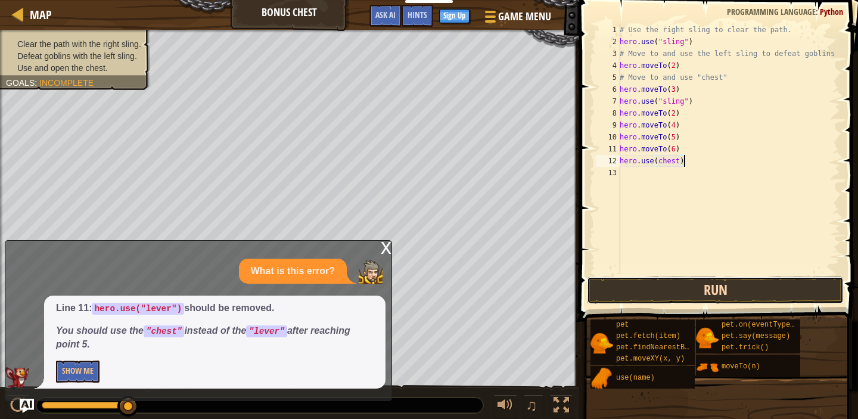
click at [698, 288] on button "Run" at bounding box center [715, 290] width 257 height 27
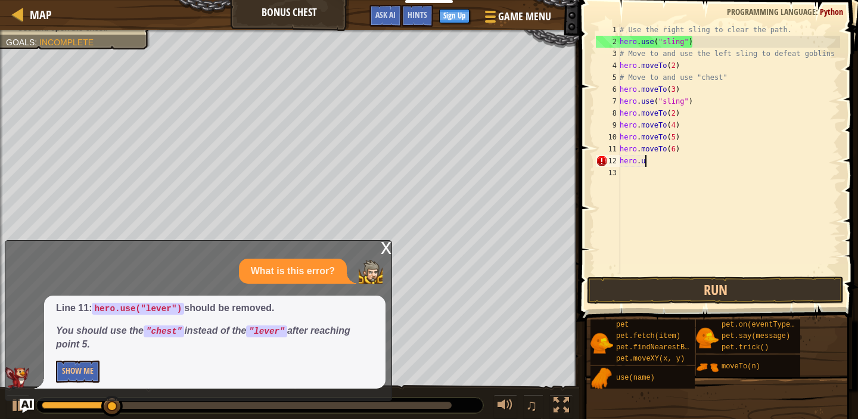
scroll to position [5, 1]
type textarea "h"
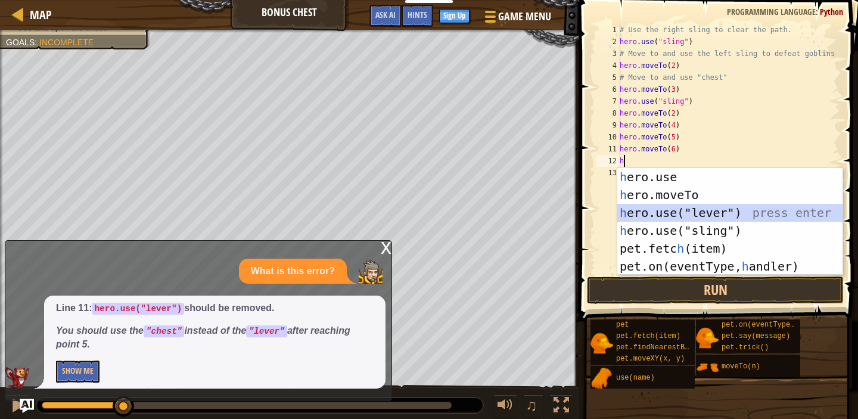
click at [682, 213] on div "h ero.use press enter h ero.moveTo press enter h ero.use("lever") press enter h…" at bounding box center [730, 239] width 225 height 143
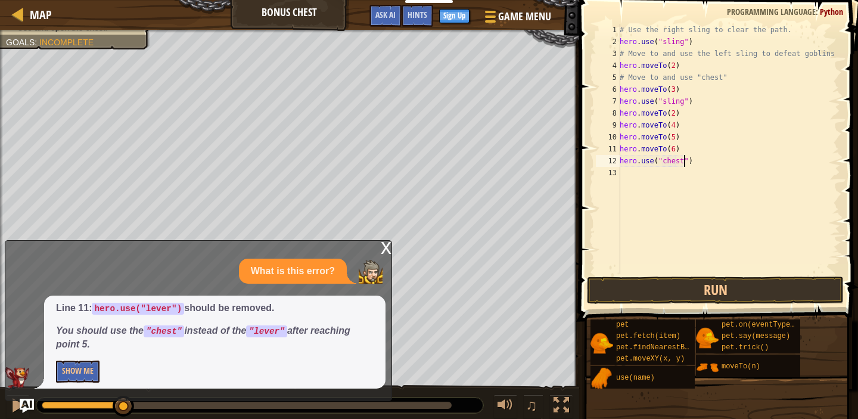
scroll to position [5, 5]
type textarea "hero.use("chest")"
click at [703, 287] on button "Run" at bounding box center [715, 290] width 257 height 27
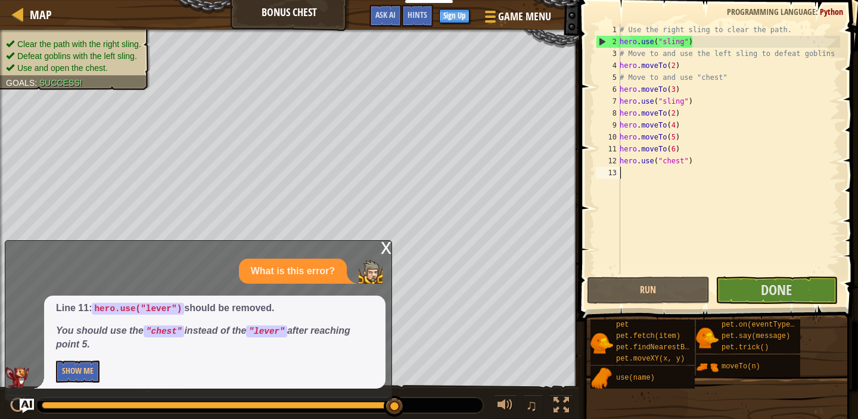
click at [765, 272] on div "# Use the right sling to clear the path. hero . use ( "sling" ) # Move to and u…" at bounding box center [729, 161] width 223 height 274
click at [778, 292] on span "Done" at bounding box center [776, 289] width 31 height 19
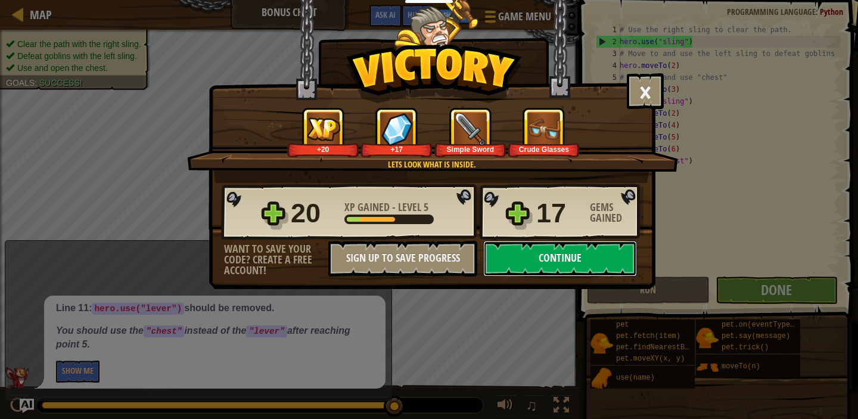
click at [613, 259] on button "Continue" at bounding box center [560, 259] width 154 height 36
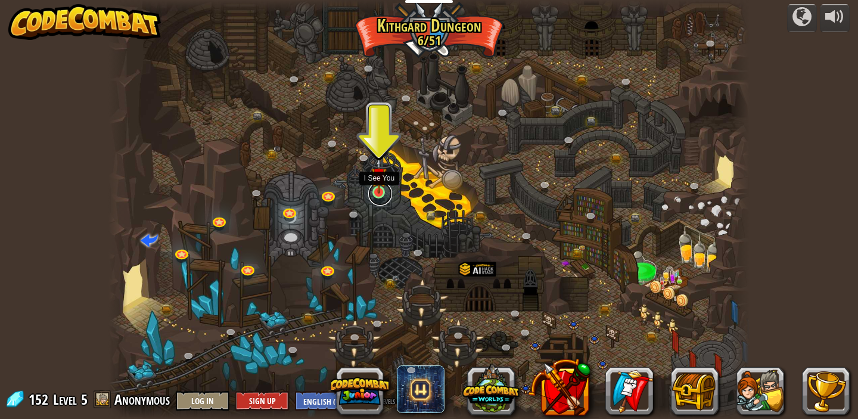
click at [379, 194] on link at bounding box center [380, 194] width 24 height 24
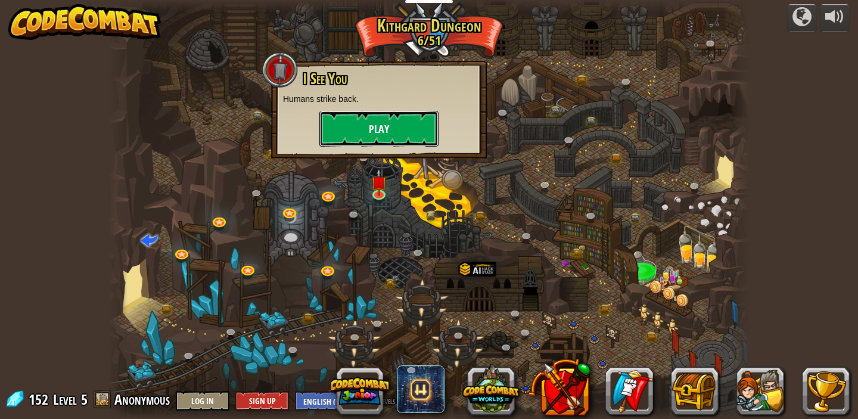
click at [386, 119] on button "Play" at bounding box center [378, 129] width 119 height 36
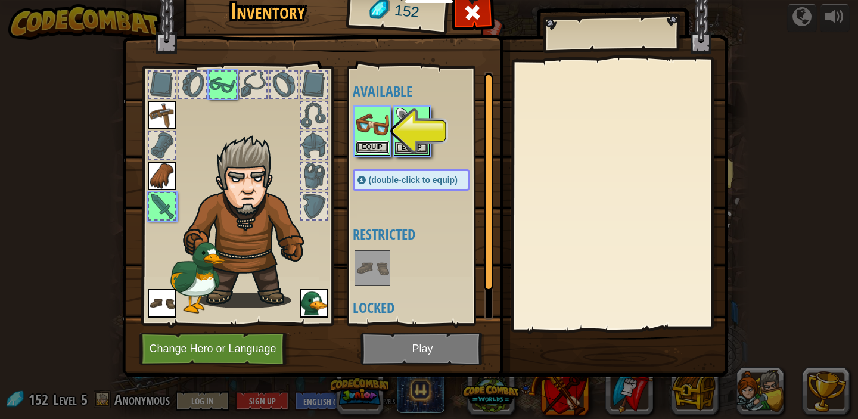
click at [378, 145] on button "Equip" at bounding box center [372, 147] width 33 height 13
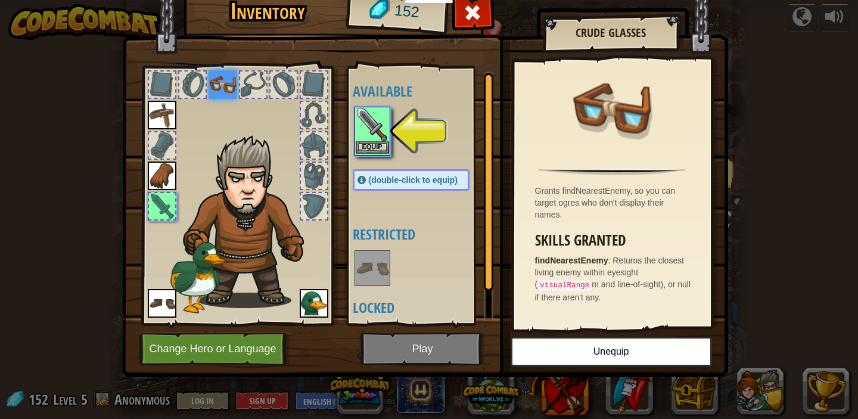
click at [382, 140] on img at bounding box center [372, 124] width 33 height 33
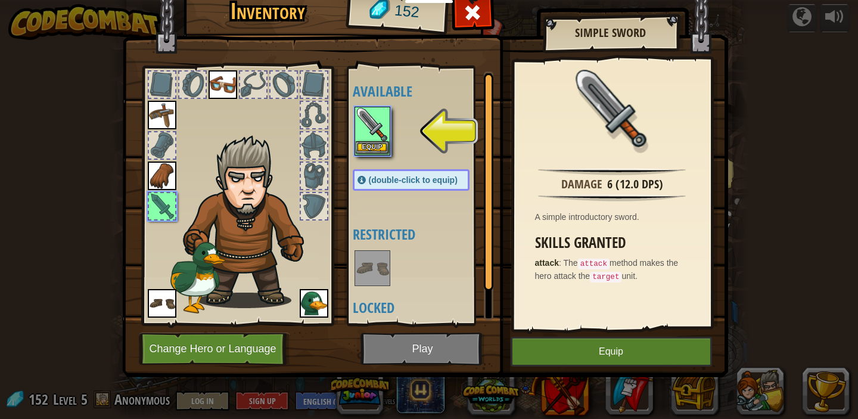
click at [382, 140] on img at bounding box center [372, 124] width 33 height 33
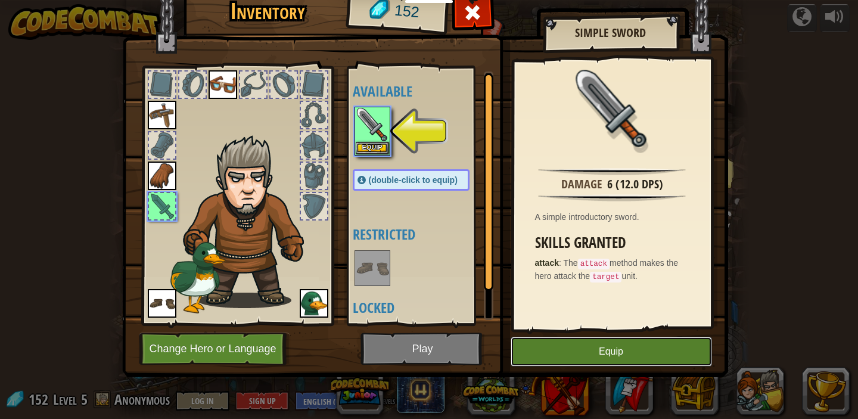
click at [597, 362] on button "Equip" at bounding box center [611, 352] width 201 height 30
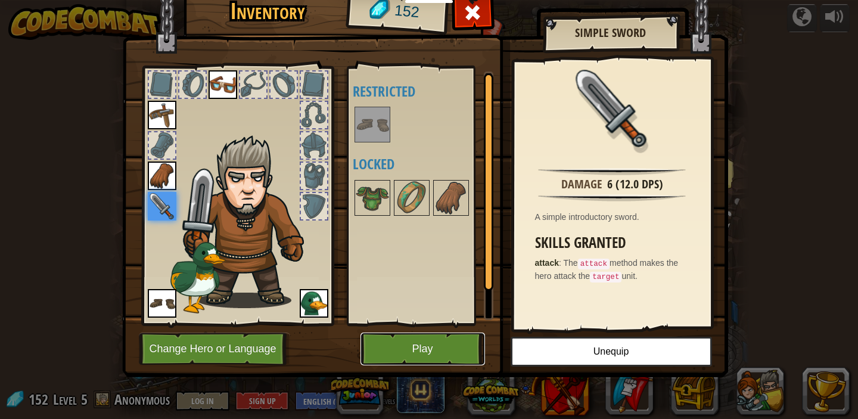
click at [436, 333] on button "Play" at bounding box center [423, 349] width 125 height 33
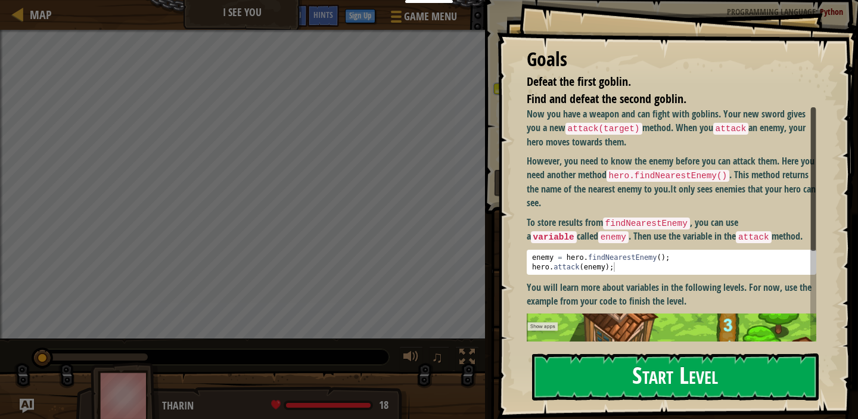
click at [610, 381] on button "Start Level" at bounding box center [675, 376] width 287 height 47
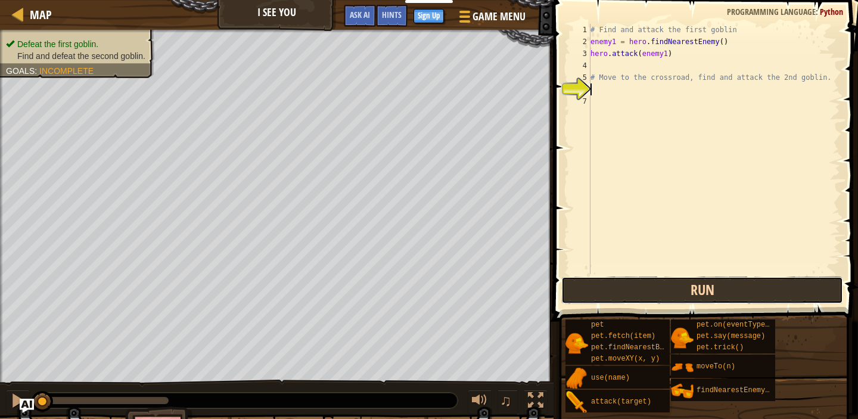
click at [708, 291] on button "Run" at bounding box center [702, 290] width 282 height 27
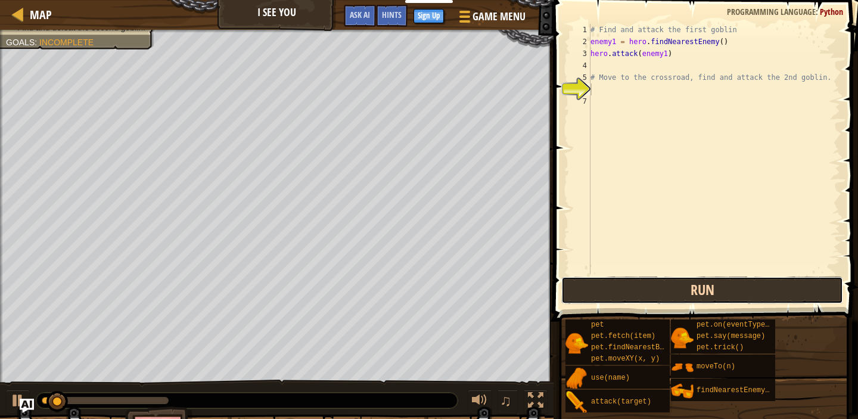
click at [708, 291] on button "Run" at bounding box center [702, 290] width 282 height 27
click at [708, 291] on button "Running" at bounding box center [702, 290] width 282 height 27
click at [708, 294] on button "Running" at bounding box center [702, 290] width 282 height 27
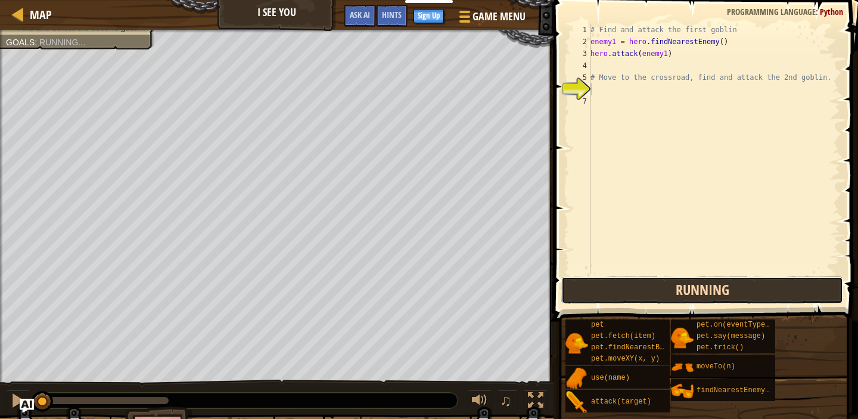
click at [708, 294] on button "Running" at bounding box center [702, 290] width 282 height 27
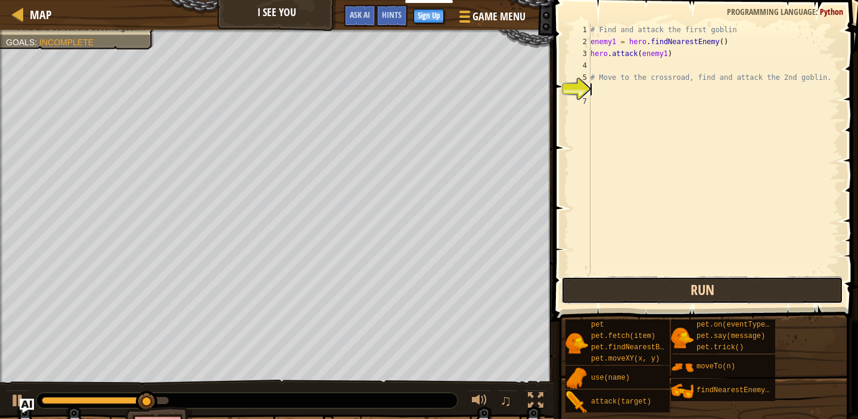
click at [584, 281] on button "Run" at bounding box center [702, 290] width 282 height 27
click at [585, 279] on button "Run" at bounding box center [702, 290] width 282 height 27
click at [593, 281] on button "Run" at bounding box center [702, 290] width 282 height 27
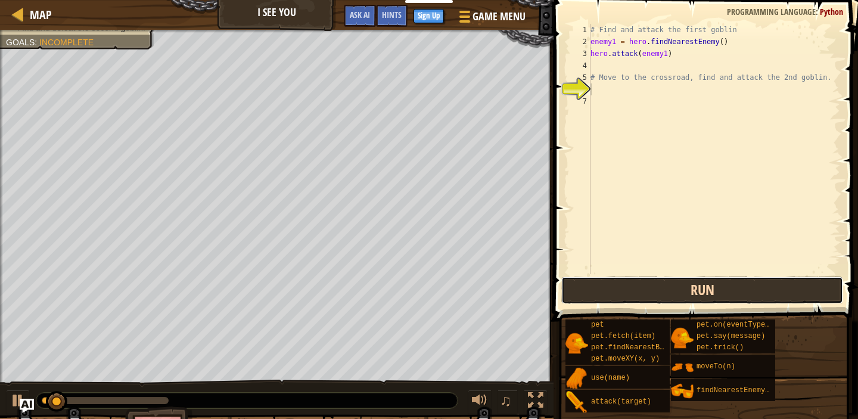
click at [593, 281] on button "Run" at bounding box center [702, 290] width 282 height 27
click at [593, 281] on button "Running" at bounding box center [702, 290] width 282 height 27
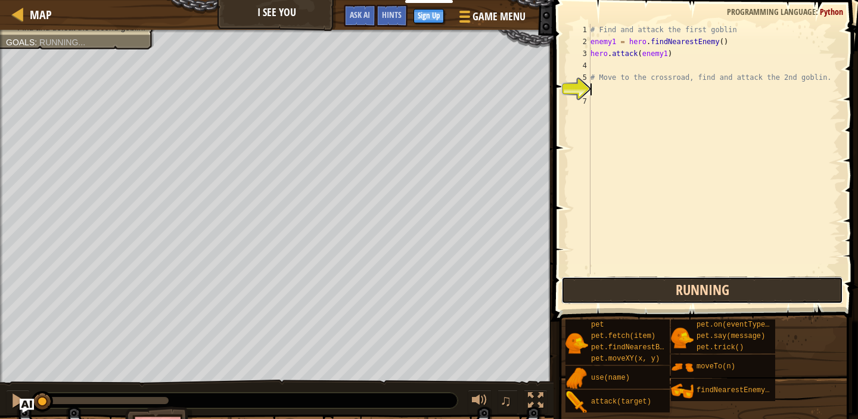
click at [593, 281] on button "Running" at bounding box center [702, 290] width 282 height 27
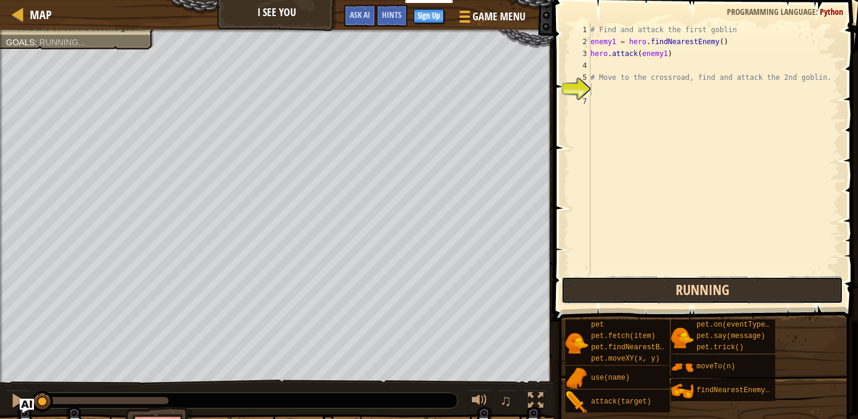
click at [593, 281] on button "Running" at bounding box center [702, 290] width 282 height 27
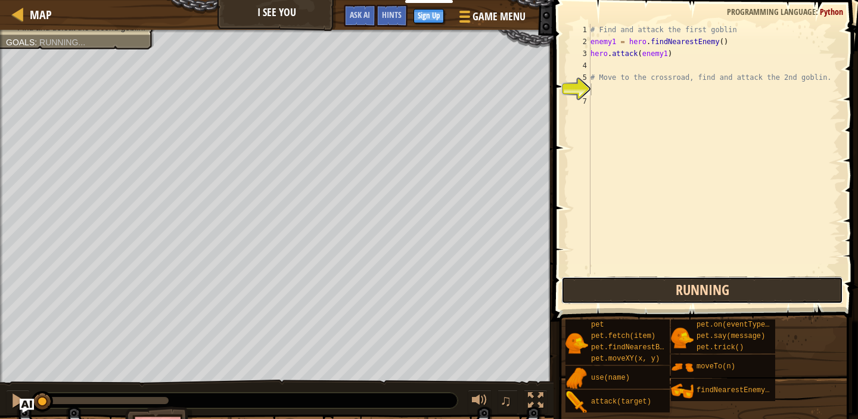
click at [593, 281] on button "Running" at bounding box center [702, 290] width 282 height 27
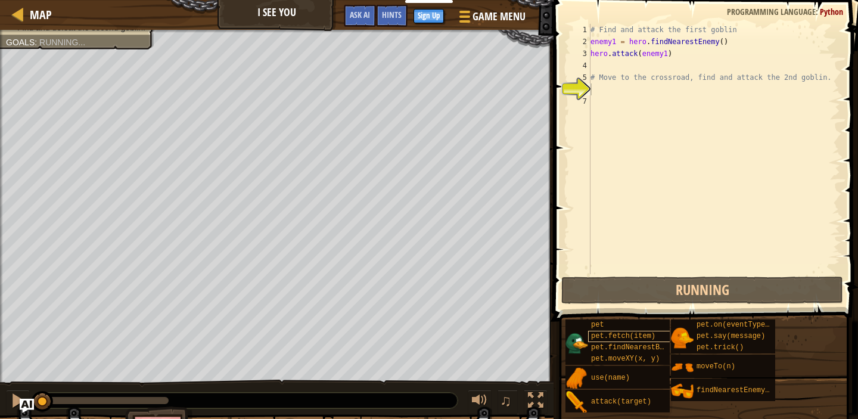
click at [593, 336] on span "pet.fetch(item)" at bounding box center [623, 336] width 64 height 8
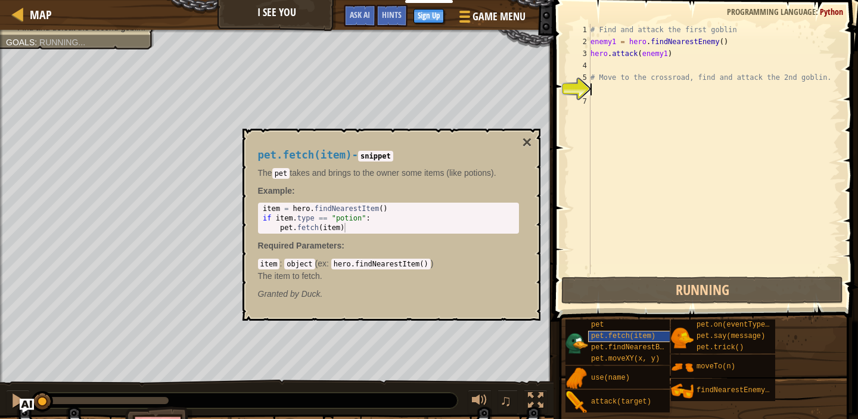
click at [593, 336] on span "pet.fetch(item)" at bounding box center [623, 336] width 64 height 8
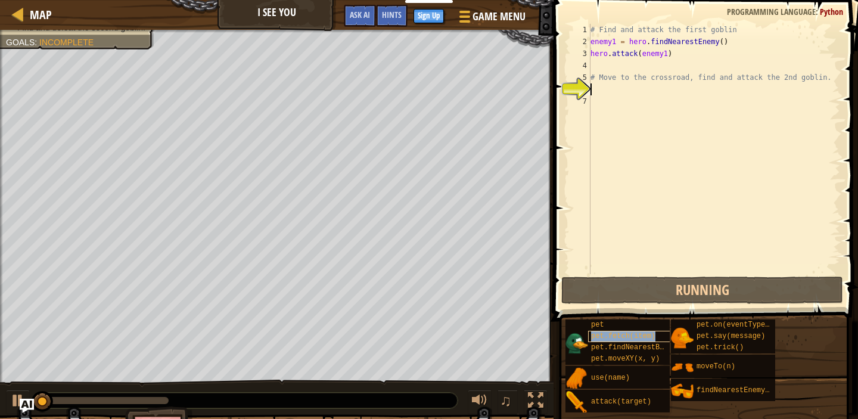
click at [593, 336] on span "pet.fetch(item)" at bounding box center [623, 336] width 64 height 8
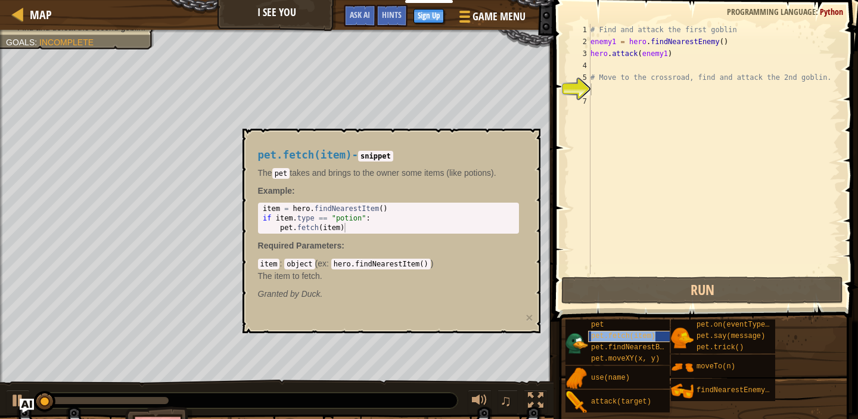
click at [593, 336] on span "pet.fetch(item)" at bounding box center [623, 336] width 64 height 8
click at [248, 315] on div "pet.fetch(item) - snippet The pet takes and brings to the owner some items (lik…" at bounding box center [392, 231] width 298 height 204
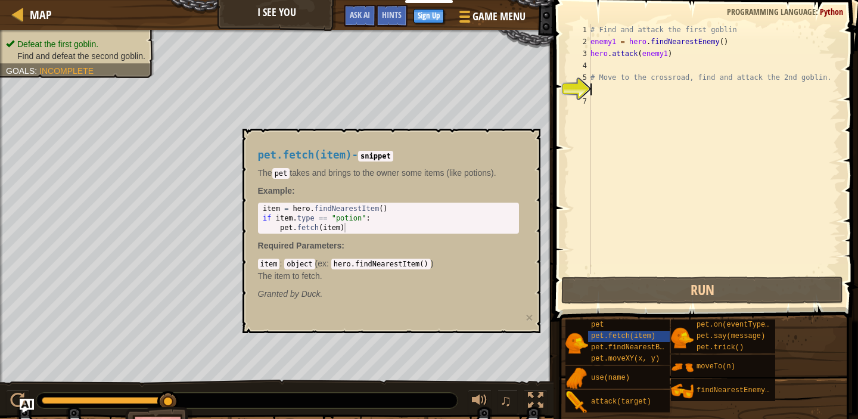
click at [595, 72] on div "# Find and attack the first goblin enemy1 = hero . findNearestEnemy ( ) hero . …" at bounding box center [714, 161] width 252 height 274
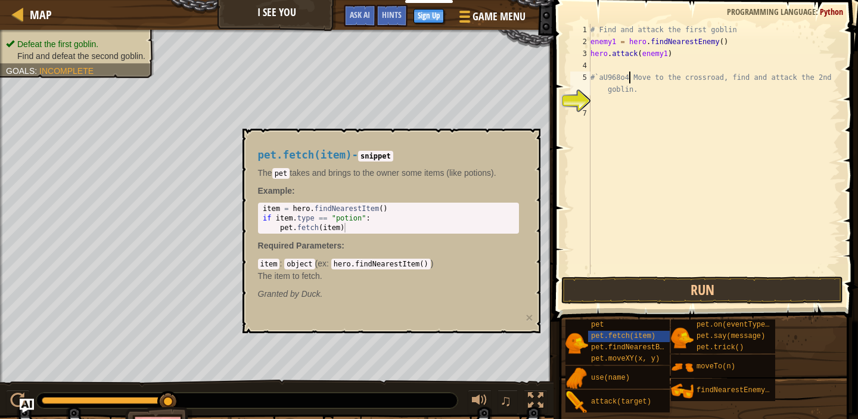
scroll to position [5, 4]
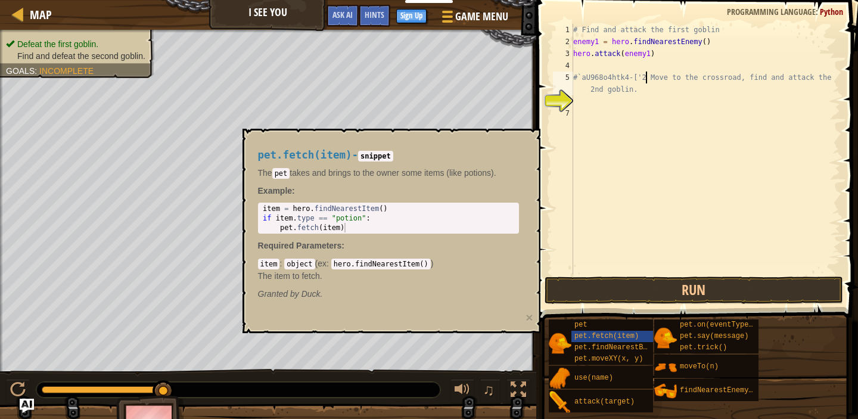
paste textarea
type textarea "#`aU968o4htk4-['2 Move to the crossroad, find and attack the 2nd goblin."
